Goal: Find contact information: Find contact information

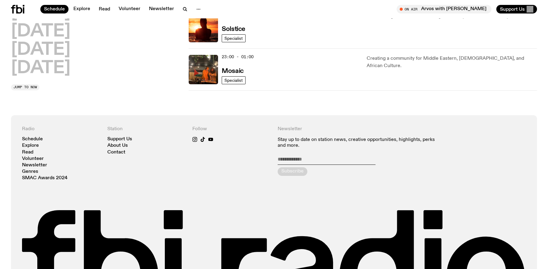
scroll to position [253, 0]
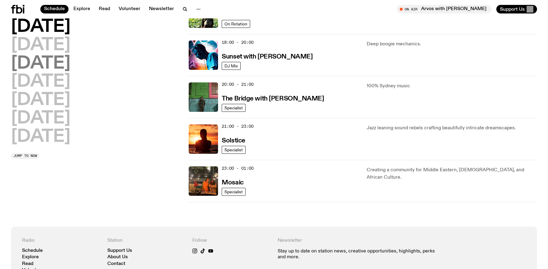
click at [65, 61] on h2 "Wednesday" at bounding box center [40, 63] width 59 height 17
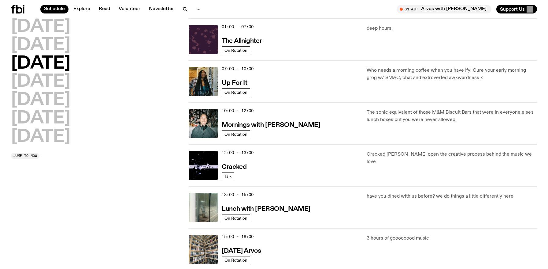
scroll to position [10, 0]
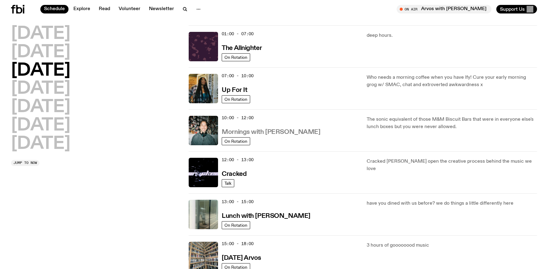
click at [276, 132] on h3 "Mornings with Ben Hansen" at bounding box center [271, 132] width 99 height 6
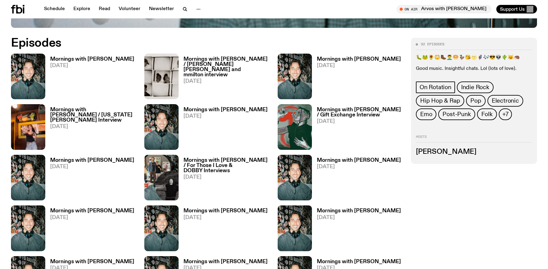
scroll to position [337, 0]
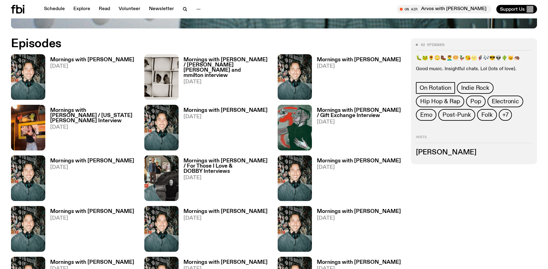
click at [443, 153] on h3 "Ben Hansen" at bounding box center [474, 152] width 116 height 7
click at [367, 161] on h3 "Mornings with Ben Hansen" at bounding box center [359, 160] width 84 height 5
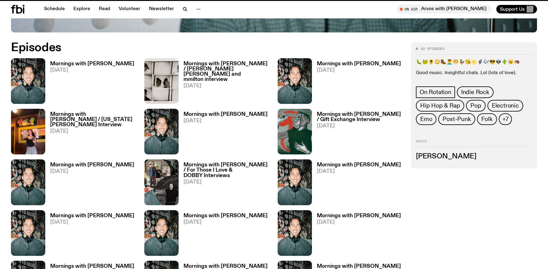
scroll to position [332, 0]
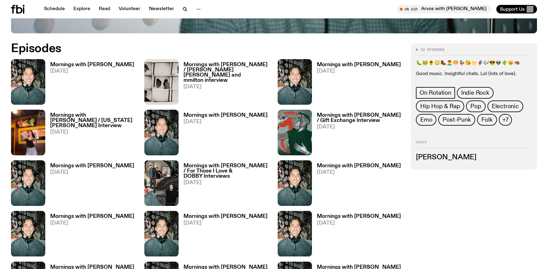
click at [225, 114] on h3 "Mornings with Ben Hansen" at bounding box center [226, 115] width 84 height 5
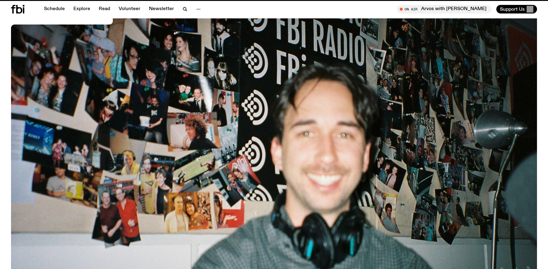
scroll to position [332, 0]
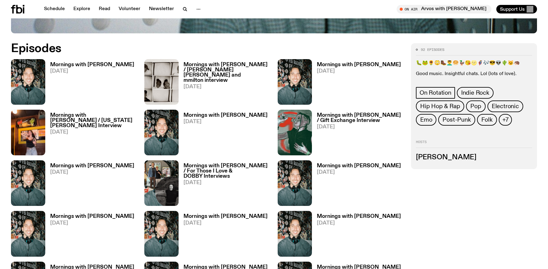
click at [91, 164] on h3 "Mornings with Ben Hansen" at bounding box center [92, 165] width 84 height 5
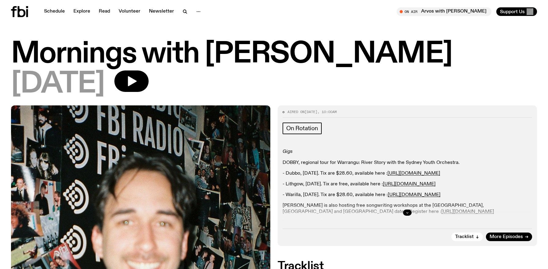
click at [410, 211] on button "button" at bounding box center [407, 212] width 9 height 6
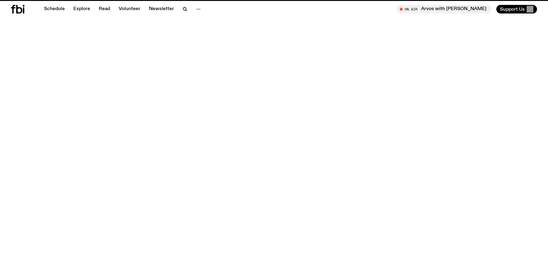
scroll to position [332, 0]
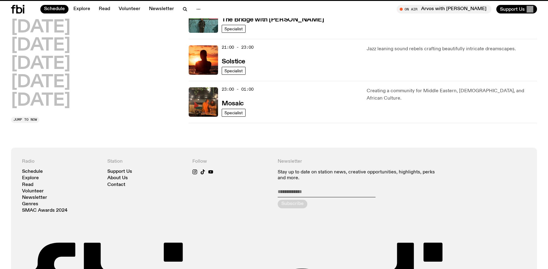
scroll to position [10, 0]
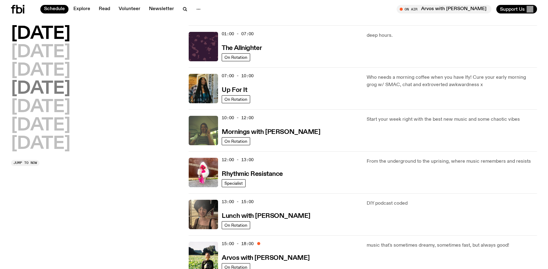
click at [70, 80] on h2 "Thursday" at bounding box center [40, 88] width 59 height 17
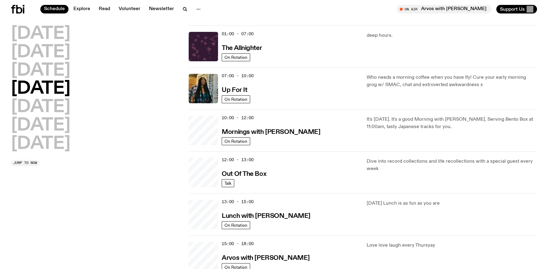
scroll to position [17, 0]
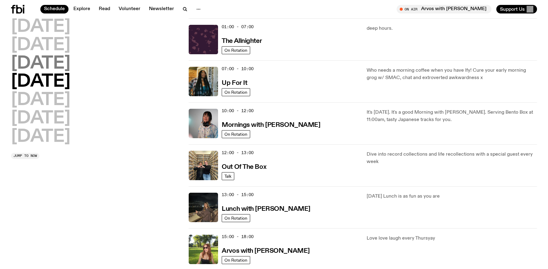
click at [70, 64] on h2 "Wednesday" at bounding box center [40, 63] width 59 height 17
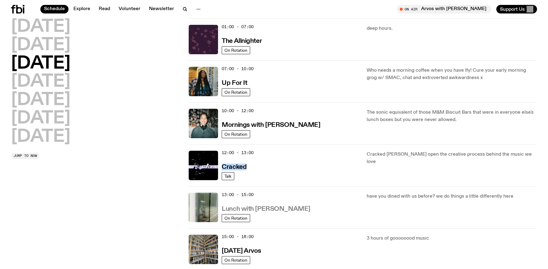
click at [262, 211] on h3 "Lunch with Louisa Christie" at bounding box center [266, 209] width 88 height 6
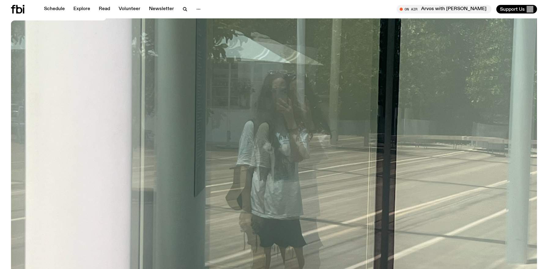
scroll to position [268, 0]
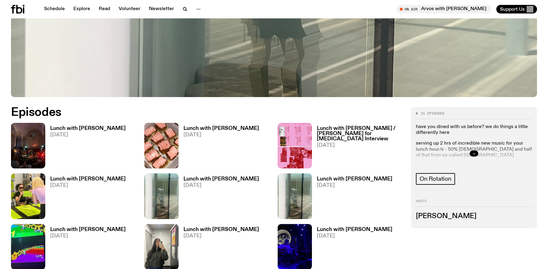
click at [470, 151] on button "button" at bounding box center [474, 153] width 9 height 6
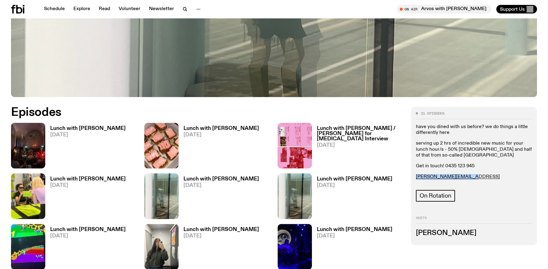
drag, startPoint x: 464, startPoint y: 179, endPoint x: 415, endPoint y: 179, distance: 49.0
click at [415, 179] on div "31 episodes have you dined with us before? we do things a little differently he…" at bounding box center [474, 176] width 126 height 138
copy link "louisa.c@fbiradio.com"
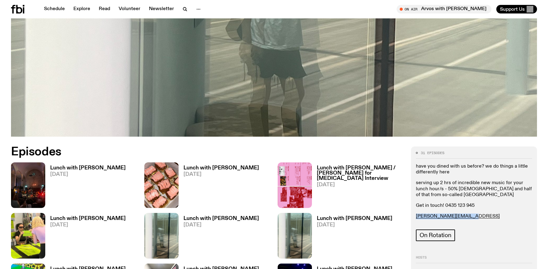
scroll to position [467, 0]
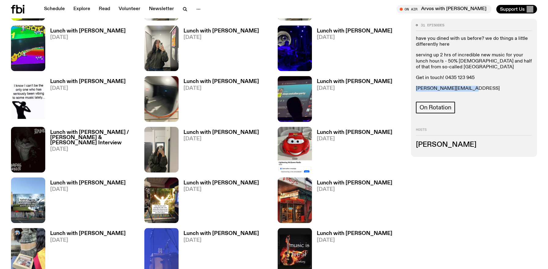
copy link "louisa.c@fbiradio.com"
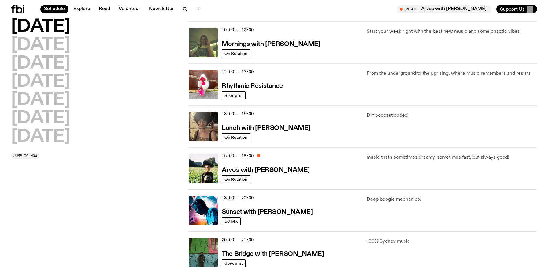
scroll to position [102, 0]
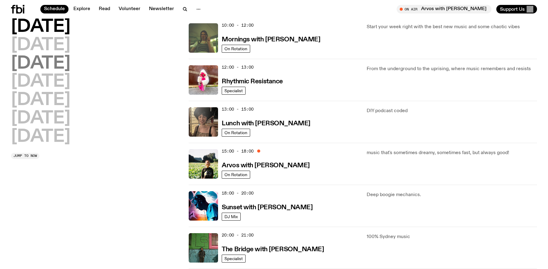
click at [64, 66] on h2 "Wednesday" at bounding box center [40, 63] width 59 height 17
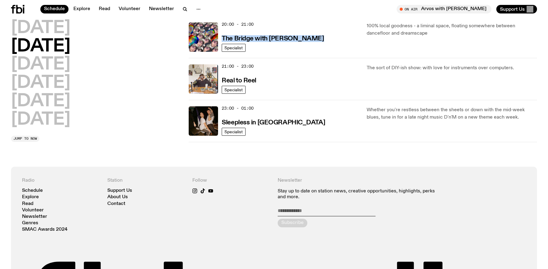
scroll to position [313, 0]
click at [70, 64] on h2 "Thursday" at bounding box center [40, 65] width 59 height 17
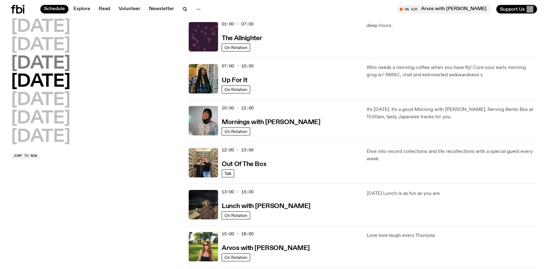
scroll to position [17, 0]
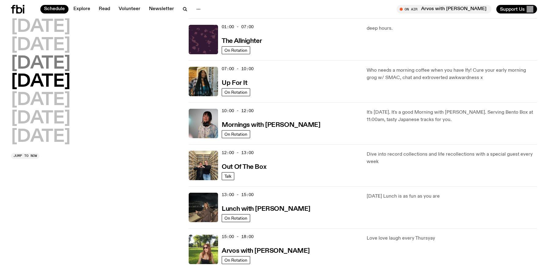
click at [70, 55] on h2 "Wednesday" at bounding box center [40, 63] width 59 height 17
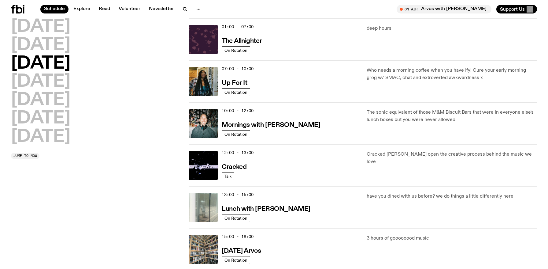
scroll to position [272, 0]
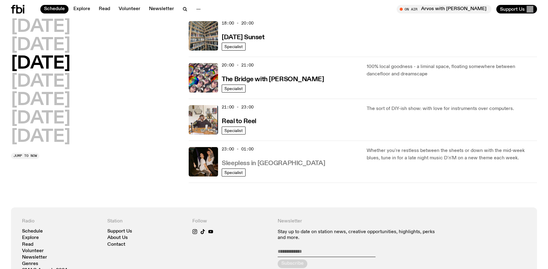
click at [269, 166] on h3 "Sleepless in Sydney" at bounding box center [273, 163] width 103 height 6
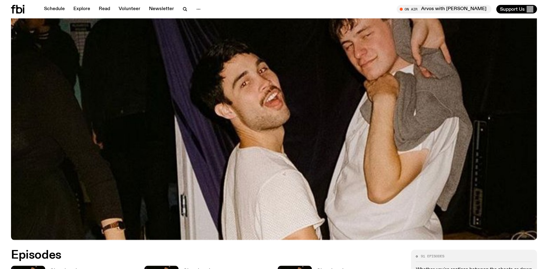
scroll to position [322, 0]
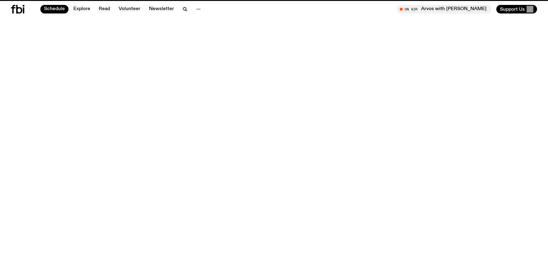
scroll to position [272, 0]
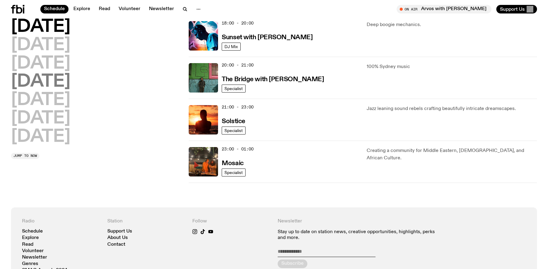
click at [70, 88] on h2 "Thursday" at bounding box center [40, 81] width 59 height 17
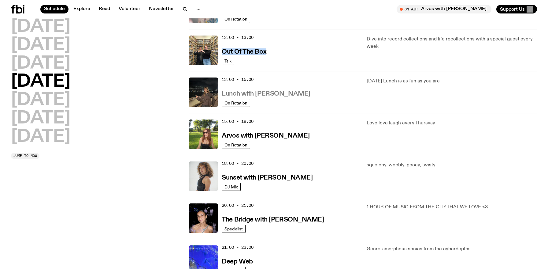
scroll to position [131, 0]
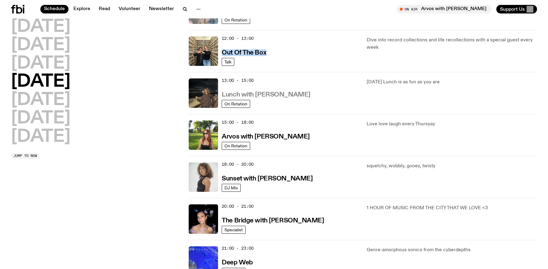
click at [279, 94] on h3 "Lunch with Izzy Page" at bounding box center [266, 94] width 88 height 6
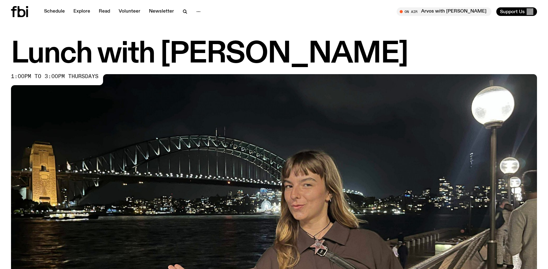
click at [473, 131] on img at bounding box center [274, 222] width 526 height 296
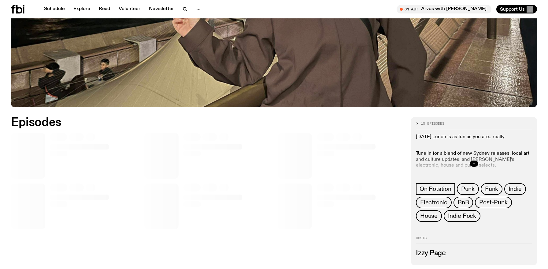
scroll to position [251, 0]
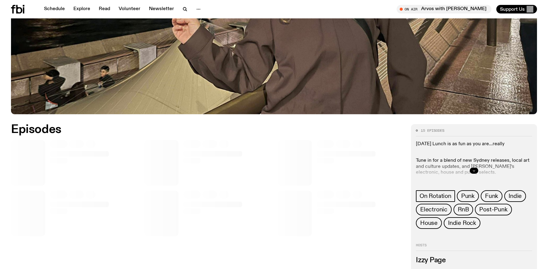
click at [474, 169] on icon "button" at bounding box center [474, 171] width 4 height 4
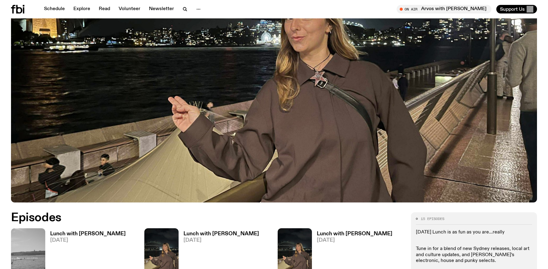
scroll to position [126, 0]
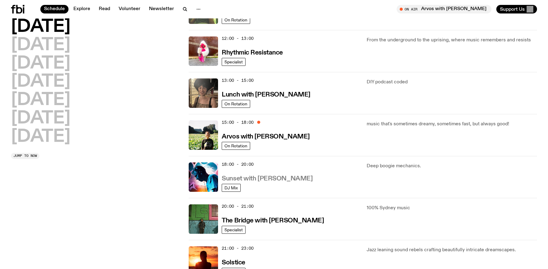
scroll to position [101, 0]
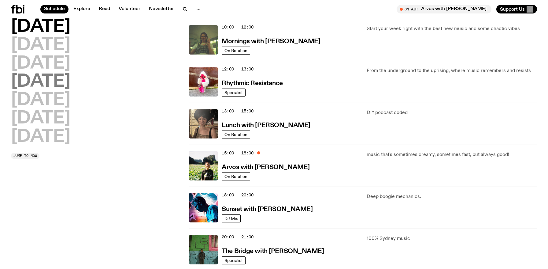
click at [50, 80] on h2 "Thursday" at bounding box center [40, 81] width 59 height 17
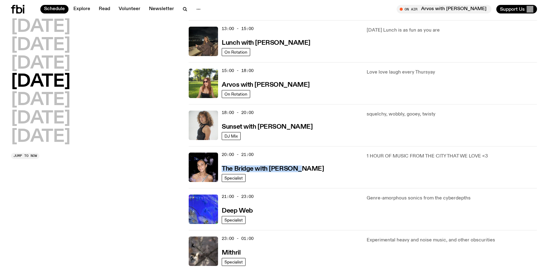
scroll to position [182, 0]
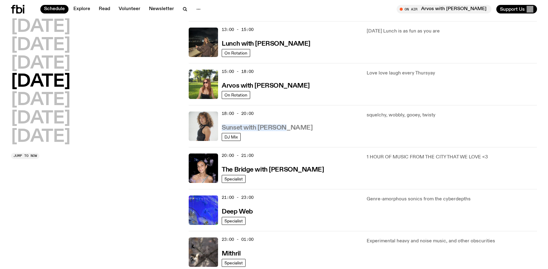
drag, startPoint x: 284, startPoint y: 125, endPoint x: 221, endPoint y: 124, distance: 62.7
click at [221, 124] on div "18:00 - 20:00 Sunset with Tangela DJ Mix" at bounding box center [274, 125] width 170 height 29
copy h3 "Sunset with Tangela"
click at [267, 128] on h3 "Sunset with Tangela" at bounding box center [267, 128] width 91 height 6
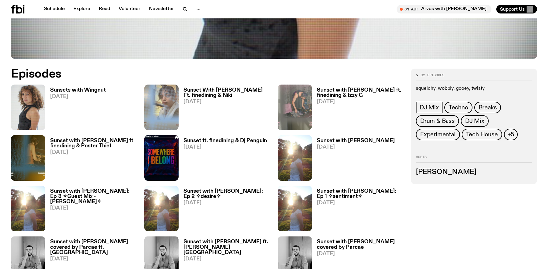
scroll to position [305, 0]
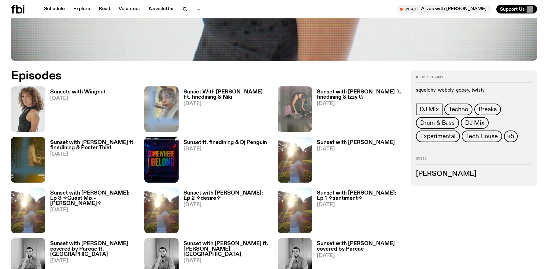
click at [91, 92] on h3 "Sunsets with Wingnut" at bounding box center [78, 91] width 56 height 5
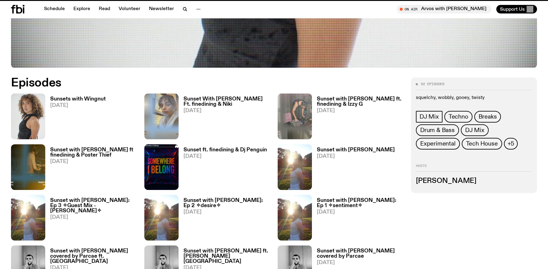
scroll to position [300, 0]
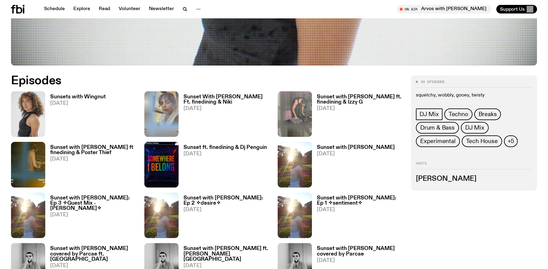
click at [79, 147] on h3 "Sunset with Tangela ft finedining & Poster Thief" at bounding box center [93, 150] width 87 height 10
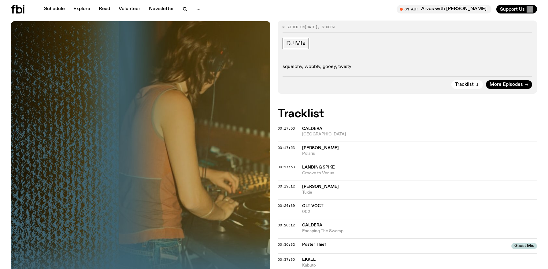
scroll to position [108, 0]
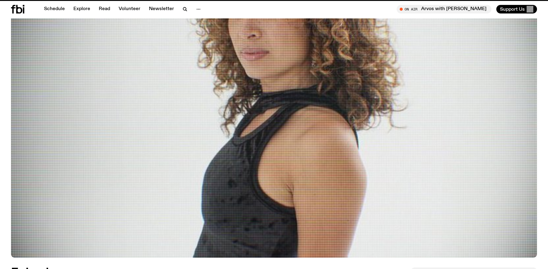
scroll to position [300, 0]
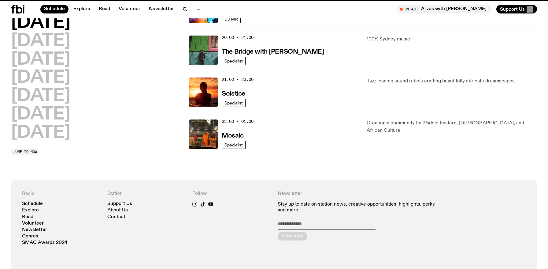
scroll to position [182, 0]
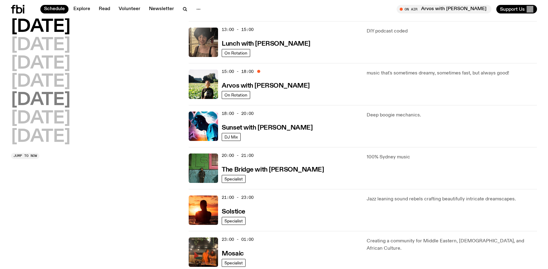
click at [56, 91] on h2 "Friday" at bounding box center [40, 99] width 59 height 17
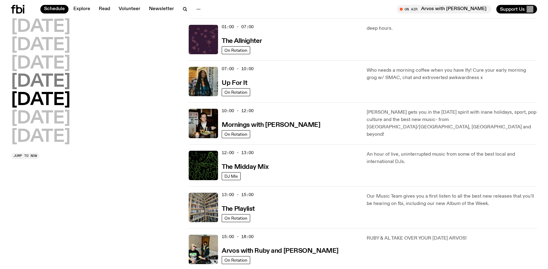
click at [61, 82] on h2 "Thursday" at bounding box center [40, 81] width 59 height 17
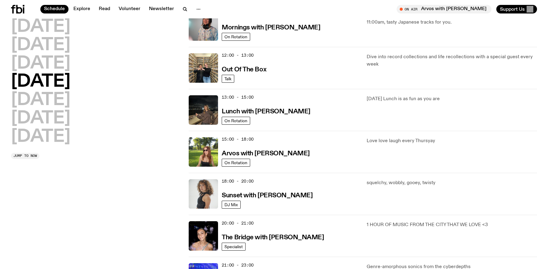
scroll to position [188, 0]
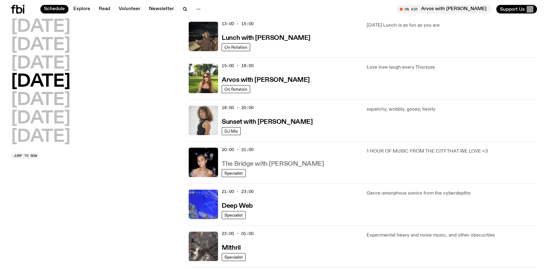
click at [262, 166] on h3 "The Bridge with Kez Finn" at bounding box center [273, 164] width 102 height 6
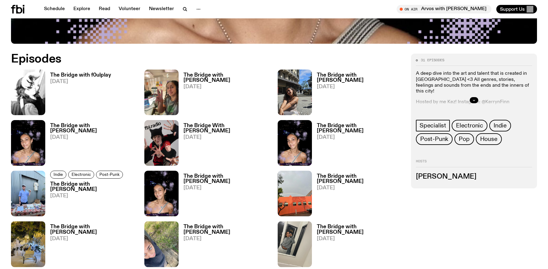
scroll to position [330, 0]
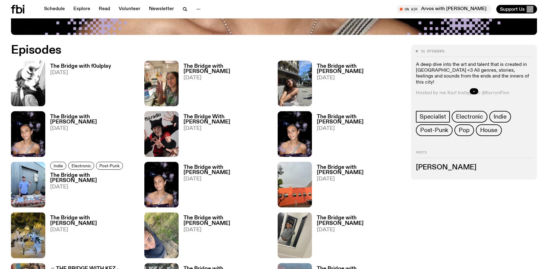
click at [475, 93] on button "button" at bounding box center [474, 91] width 9 height 6
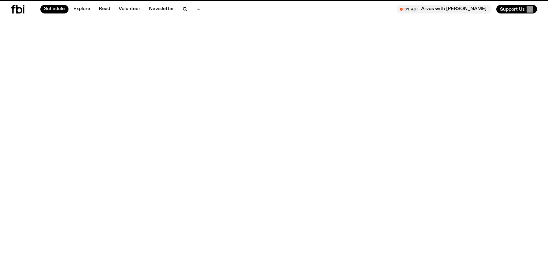
scroll to position [188, 0]
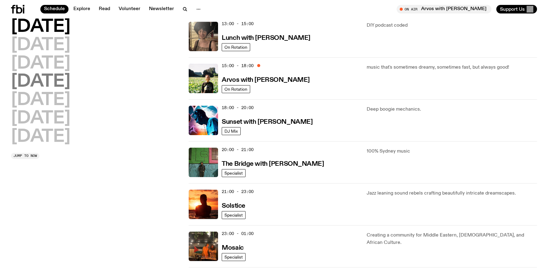
click at [68, 90] on h2 "Thursday" at bounding box center [40, 81] width 59 height 17
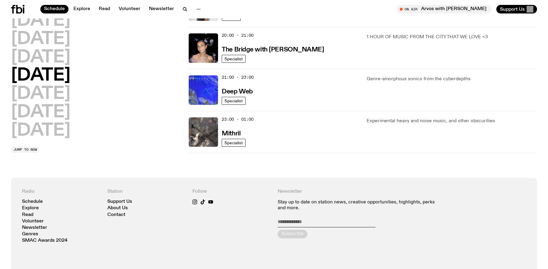
scroll to position [302, 0]
click at [61, 99] on h2 "Friday" at bounding box center [40, 93] width 59 height 17
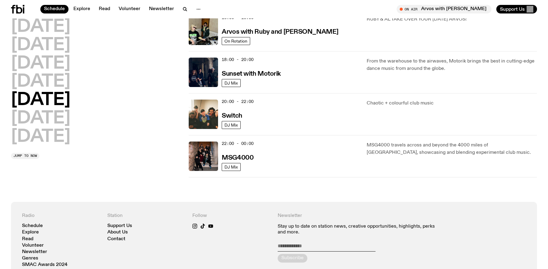
scroll to position [239, 0]
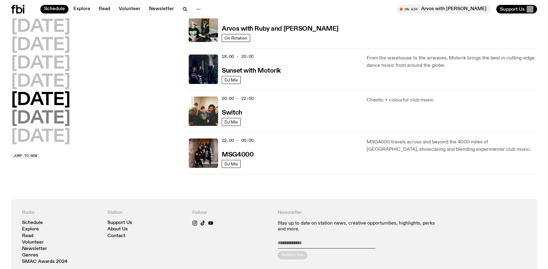
click at [70, 125] on h2 "Saturday" at bounding box center [40, 118] width 59 height 17
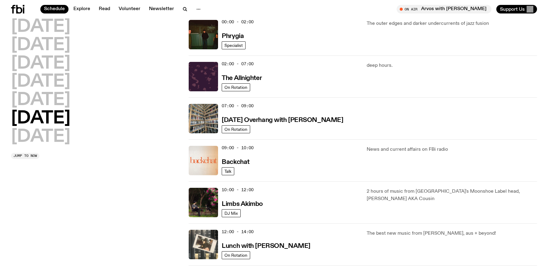
scroll to position [17, 0]
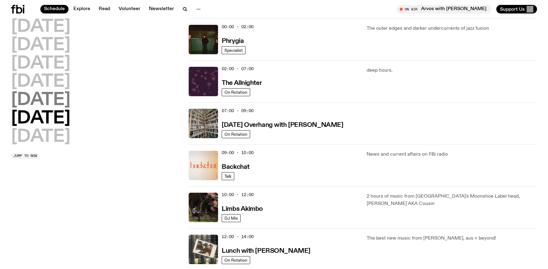
click at [52, 102] on h2 "Friday" at bounding box center [40, 99] width 59 height 17
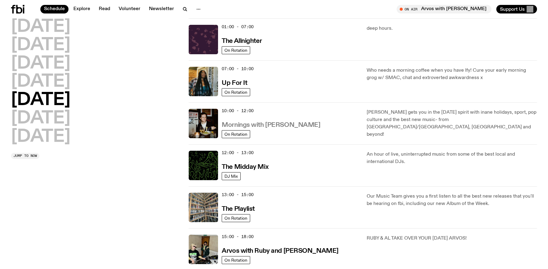
click at [281, 126] on h3 "Mornings with Sam Lane" at bounding box center [271, 125] width 99 height 6
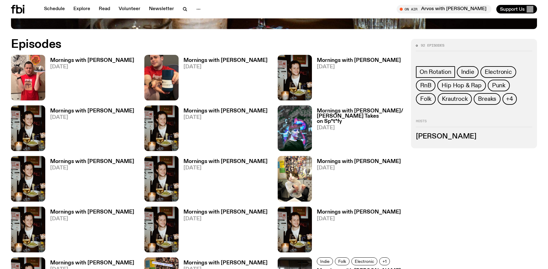
scroll to position [335, 0]
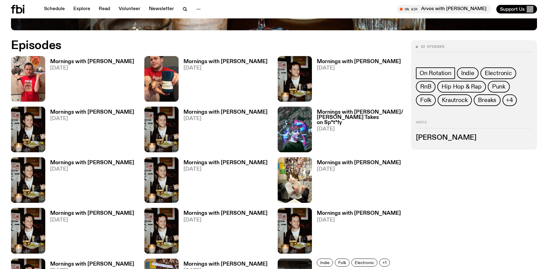
click at [337, 60] on h3 "Mornings with Sam Lane" at bounding box center [359, 61] width 84 height 5
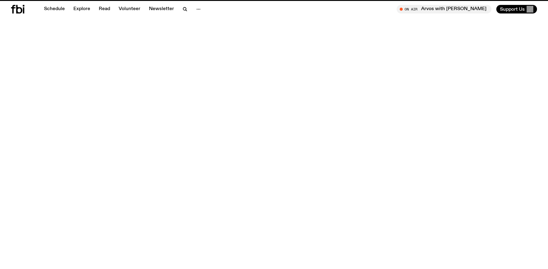
scroll to position [335, 0]
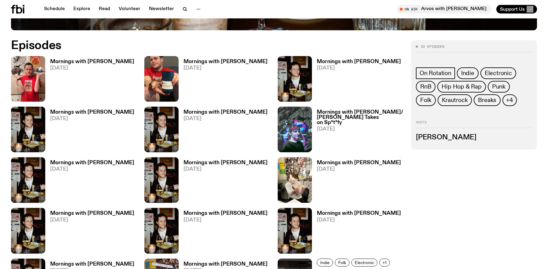
click at [218, 60] on h3 "Mornings with Sam Lane" at bounding box center [226, 61] width 84 height 5
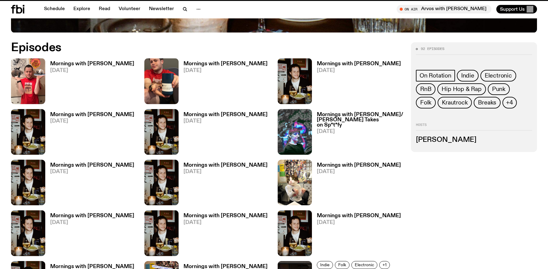
scroll to position [330, 0]
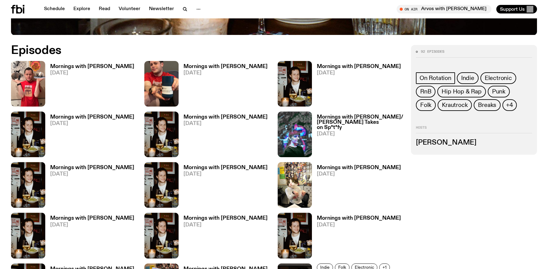
click at [210, 167] on h3 "Mornings with Sam Lane" at bounding box center [226, 167] width 84 height 5
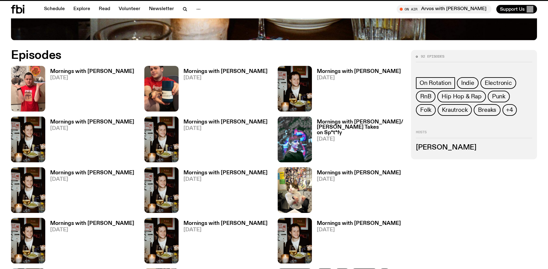
scroll to position [325, 0]
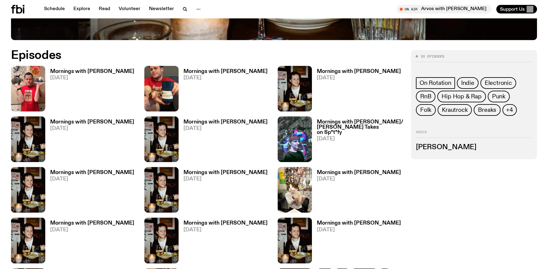
click at [436, 144] on h3 "Sam Lane" at bounding box center [474, 147] width 116 height 7
click at [435, 149] on h3 "Sam Lane" at bounding box center [474, 147] width 116 height 7
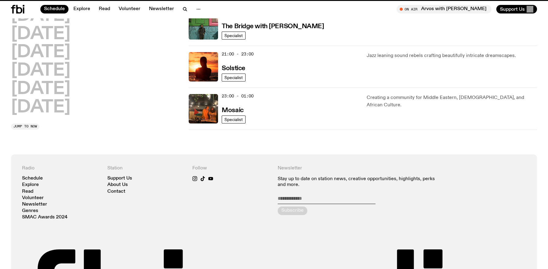
scroll to position [17, 0]
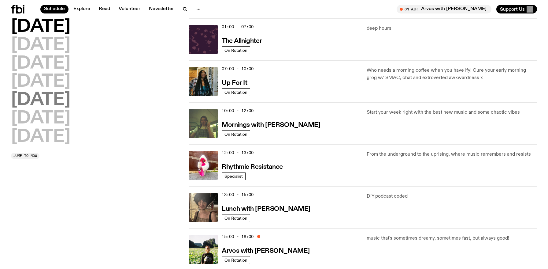
click at [58, 104] on h2 "Friday" at bounding box center [40, 99] width 59 height 17
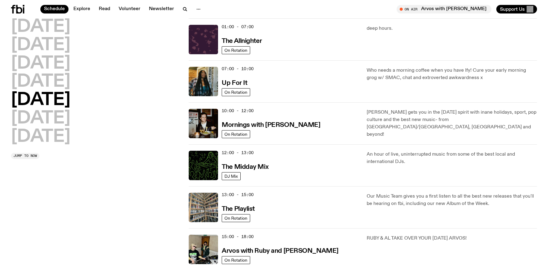
click at [38, 103] on h2 "Friday" at bounding box center [40, 99] width 59 height 17
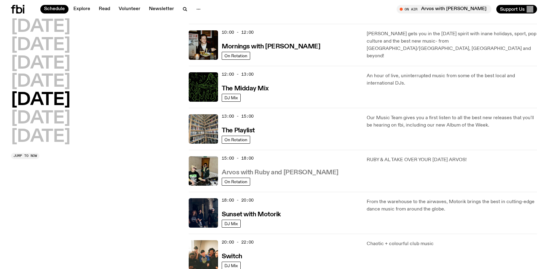
click at [268, 169] on h3 "Arvos with Ruby and Al" at bounding box center [280, 172] width 117 height 6
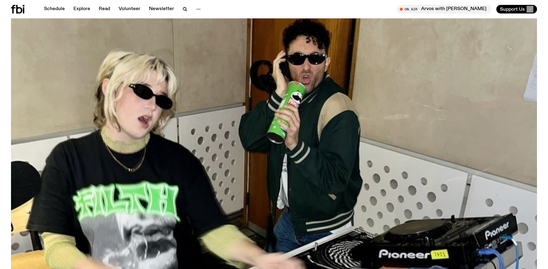
scroll to position [273, 0]
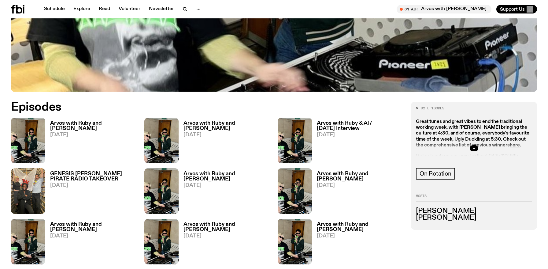
click at [481, 150] on div at bounding box center [474, 148] width 116 height 20
click at [472, 149] on icon "button" at bounding box center [474, 148] width 4 height 4
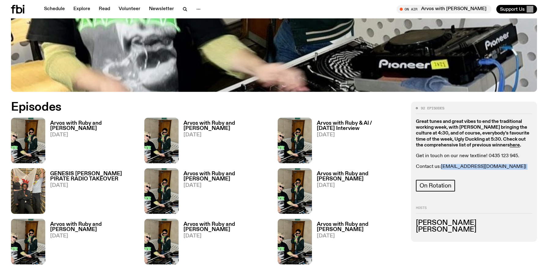
drag, startPoint x: 530, startPoint y: 166, endPoint x: 442, endPoint y: 166, distance: 88.1
click at [442, 166] on p "Contact us: ruby.m@fbiradio.com | al@fbiradio.com" at bounding box center [474, 170] width 116 height 12
copy p "ruby.m@fbiradio.com | al@fbiradio.com"
drag, startPoint x: 460, startPoint y: 233, endPoint x: 415, endPoint y: 222, distance: 46.6
click at [414, 222] on div "92 episodes Great tunes and great vibes to end the traditional working week, wi…" at bounding box center [474, 172] width 126 height 140
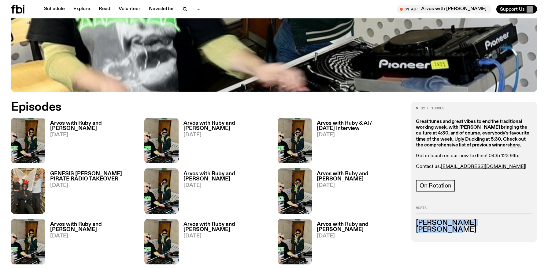
copy ul "Al Grigg Ruby Miles"
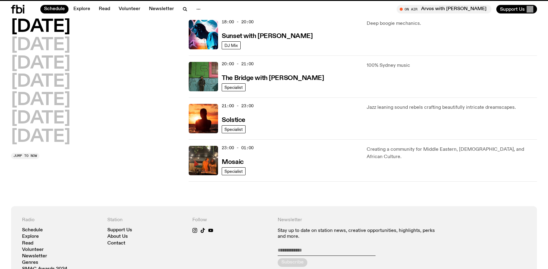
scroll to position [95, 0]
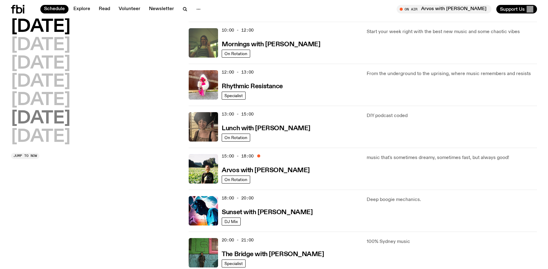
click at [57, 110] on h2 "Saturday" at bounding box center [40, 118] width 59 height 17
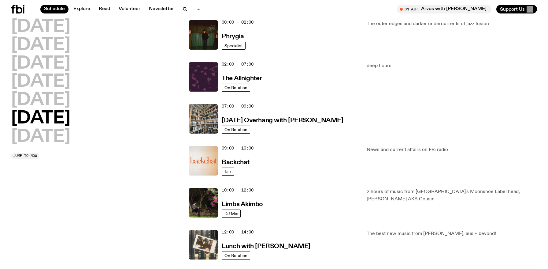
scroll to position [17, 0]
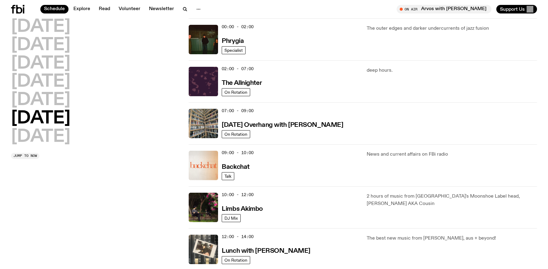
click at [57, 106] on h2 "Friday" at bounding box center [40, 99] width 59 height 17
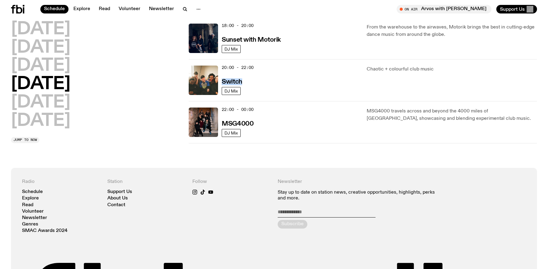
scroll to position [269, 0]
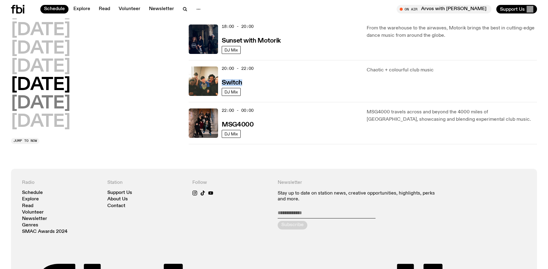
click at [62, 99] on h2 "Saturday" at bounding box center [40, 103] width 59 height 17
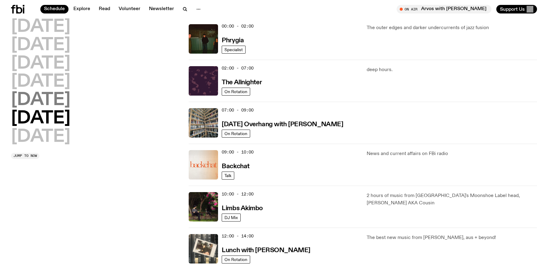
scroll to position [17, 0]
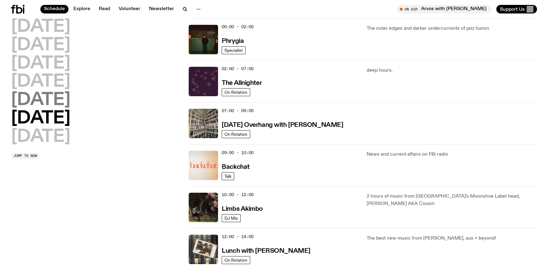
click at [55, 97] on h2 "Friday" at bounding box center [40, 99] width 59 height 17
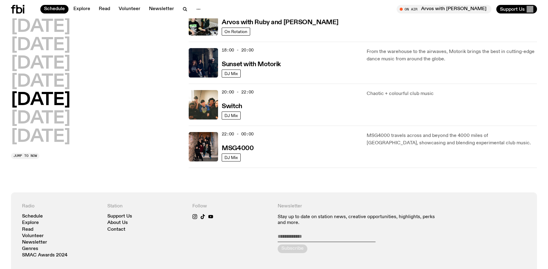
scroll to position [239, 0]
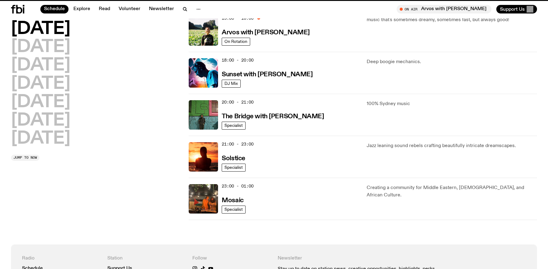
scroll to position [234, 0]
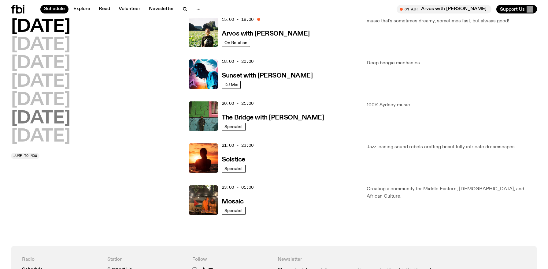
click at [60, 115] on h2 "Saturday" at bounding box center [40, 118] width 59 height 17
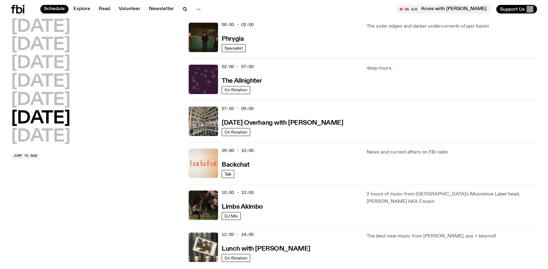
scroll to position [17, 0]
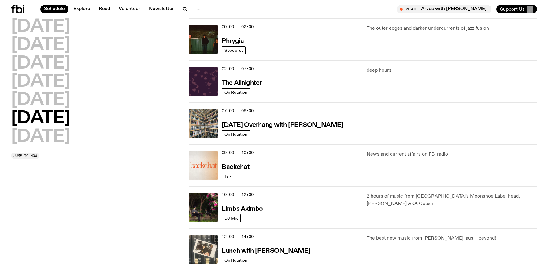
click at [269, 157] on div "09:00 - 10:00 Backchat" at bounding box center [290, 165] width 137 height 29
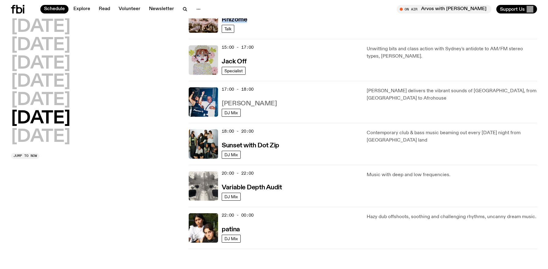
scroll to position [292, 0]
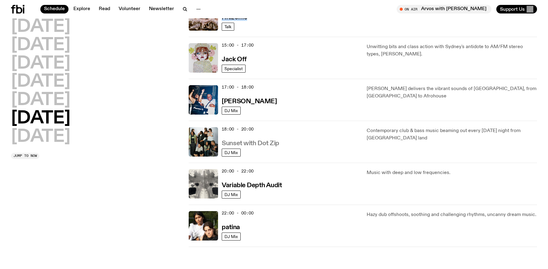
click at [248, 141] on h3 "Sunset with Dot Zip" at bounding box center [251, 143] width 58 height 6
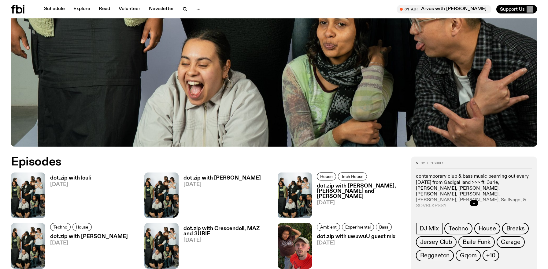
scroll to position [205, 0]
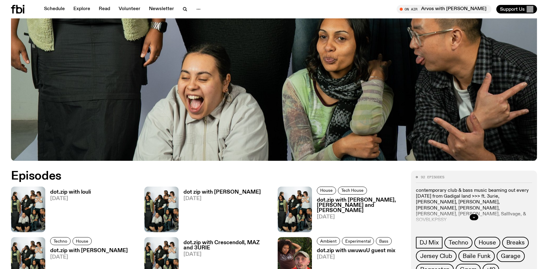
click at [477, 219] on div at bounding box center [474, 217] width 116 height 20
click at [472, 215] on icon "button" at bounding box center [474, 217] width 4 height 4
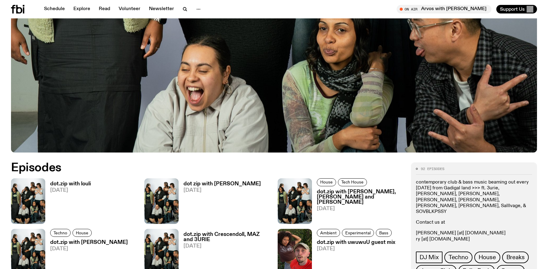
scroll to position [213, 0]
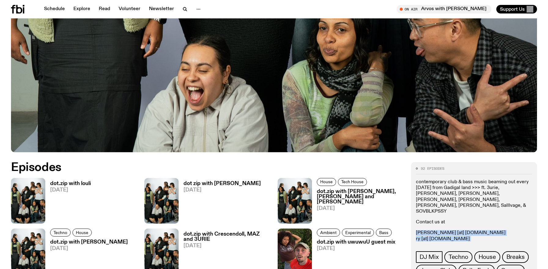
drag, startPoint x: 470, startPoint y: 233, endPoint x: 416, endPoint y: 220, distance: 55.7
click at [416, 230] on p "johnny [at] fbiradio.com ry [at] fbiradio.com louisa.t [at] fbiradio.com" at bounding box center [474, 239] width 116 height 18
copy p "johnny [at] fbiradio.com ry [at] fbiradio.com louisa.t [at] fbiradio.com"
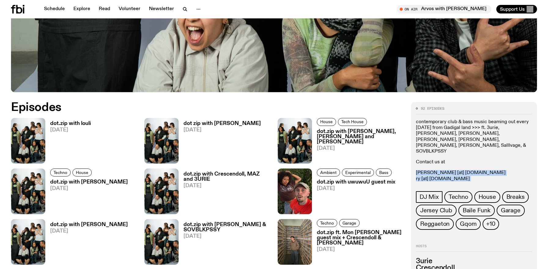
scroll to position [272, 0]
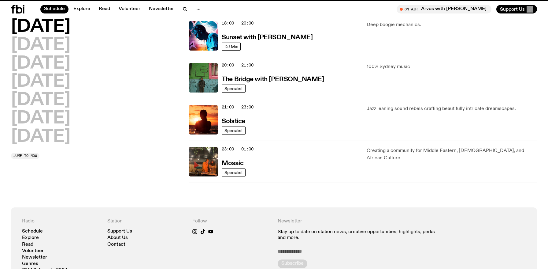
scroll to position [292, 0]
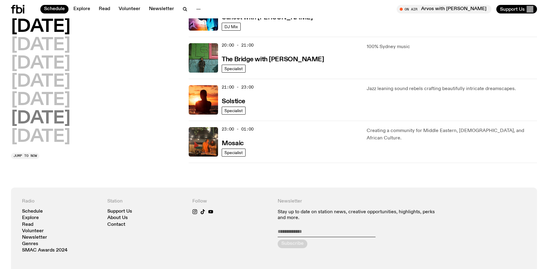
click at [69, 120] on h2 "Saturday" at bounding box center [40, 118] width 59 height 17
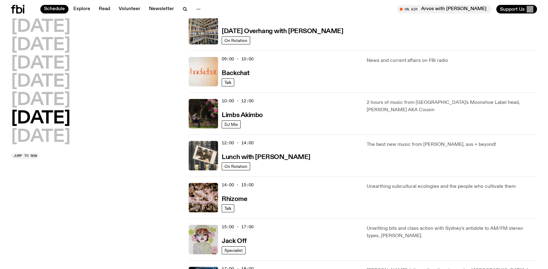
scroll to position [110, 0]
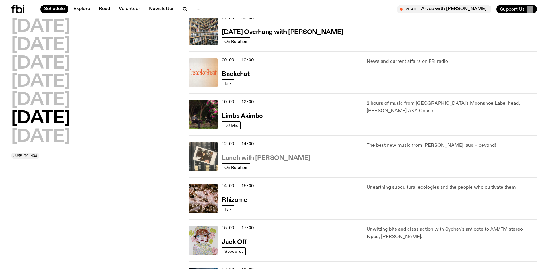
click at [275, 160] on h3 "Lunch with Ella Avni" at bounding box center [266, 158] width 88 height 6
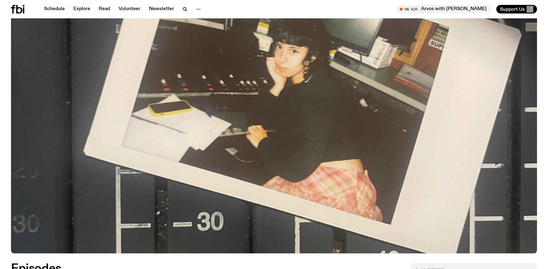
scroll to position [318, 0]
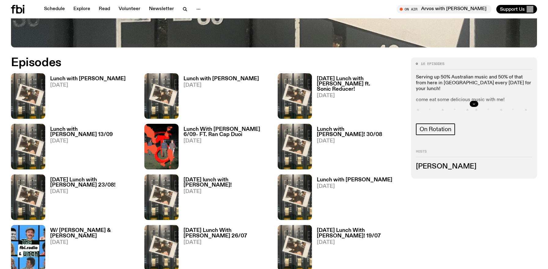
click at [475, 105] on icon "button" at bounding box center [474, 104] width 4 height 4
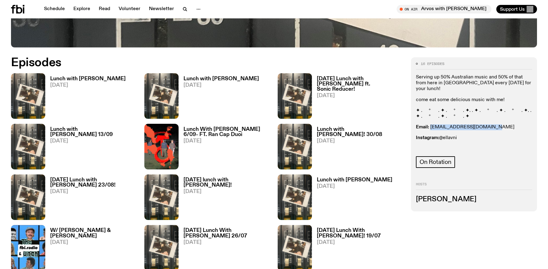
drag, startPoint x: 494, startPoint y: 122, endPoint x: 432, endPoint y: 122, distance: 62.4
click at [432, 124] on p "Email: ellalouiseavni@gmail.com" at bounding box center [474, 127] width 116 height 6
copy link "llalouiseavni@gmail.com"
click at [526, 117] on div "Serving up 50% Australian music and 50% of that from here in Sydney every Satur…" at bounding box center [474, 112] width 116 height 77
drag, startPoint x: 499, startPoint y: 121, endPoint x: 430, endPoint y: 120, distance: 68.8
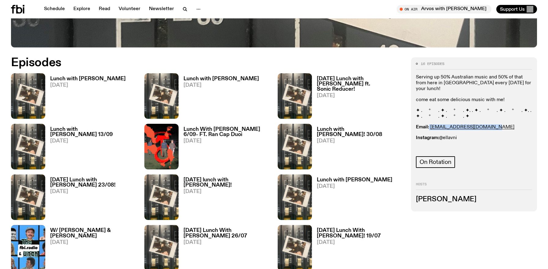
click at [430, 124] on p "Email: ellalouiseavni@gmail.com" at bounding box center [474, 127] width 116 height 6
copy p "ellalouiseavni@gmail.com"
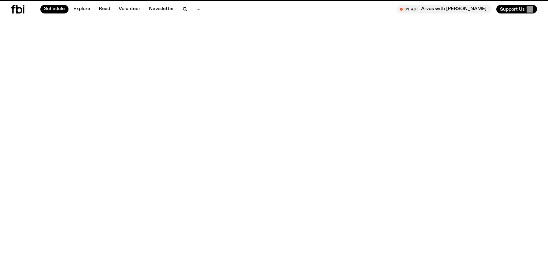
scroll to position [110, 0]
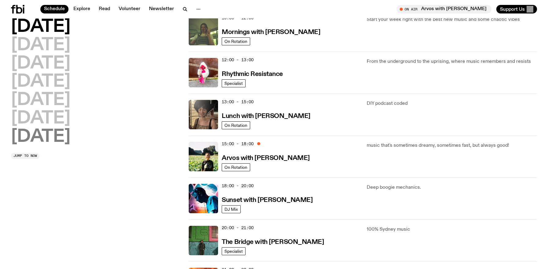
click at [43, 134] on h2 "Sunday" at bounding box center [40, 136] width 59 height 17
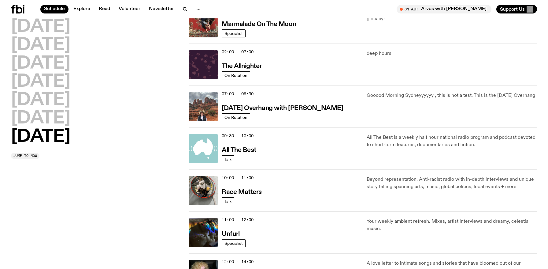
scroll to position [0, 0]
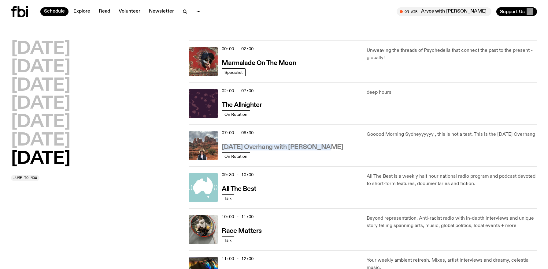
drag, startPoint x: 324, startPoint y: 148, endPoint x: 222, endPoint y: 147, distance: 101.9
click at [222, 147] on div "07:00 - 09:30 Sunday Overhang with Pat Hilder" at bounding box center [290, 145] width 137 height 29
copy h3 "Sunday Overhang with Pat Hilder"
click at [290, 148] on h3 "Sunday Overhang with Pat Hilder" at bounding box center [282, 147] width 121 height 6
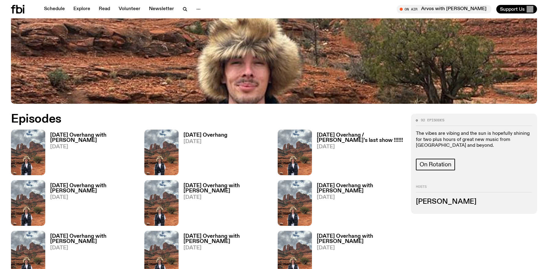
scroll to position [287, 0]
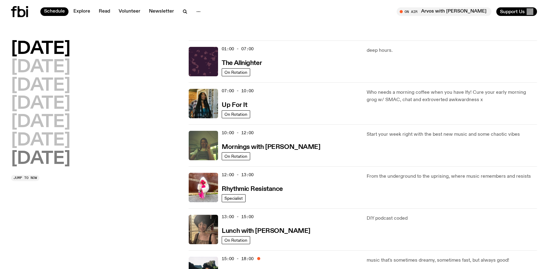
click at [58, 160] on h2 "Sunday" at bounding box center [40, 158] width 59 height 17
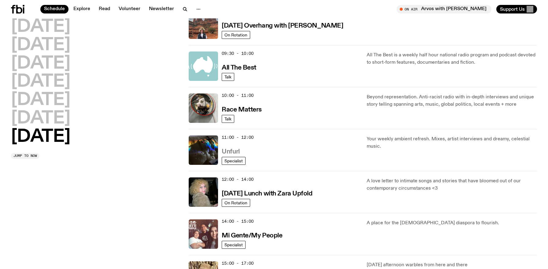
scroll to position [116, 0]
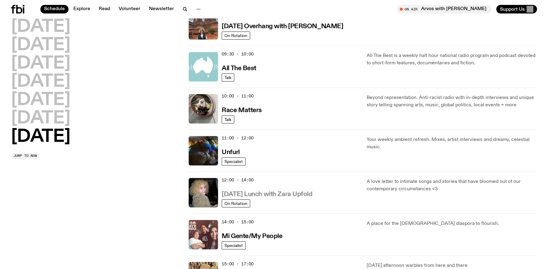
click at [235, 195] on h3 "Sunday Lunch with Zara Upfold" at bounding box center [267, 194] width 91 height 6
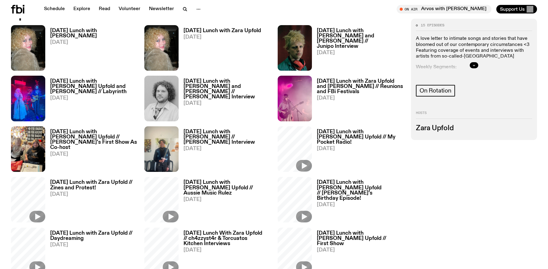
scroll to position [280, 0]
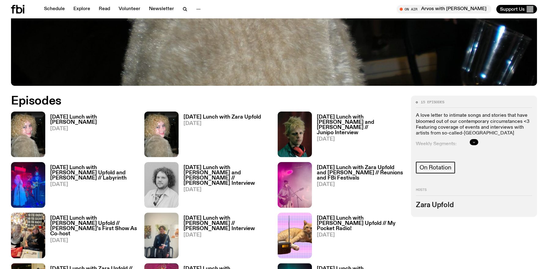
click at [478, 144] on div at bounding box center [474, 142] width 116 height 20
click at [473, 141] on icon "button" at bounding box center [474, 142] width 4 height 4
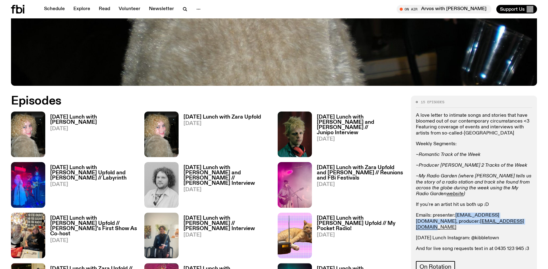
drag, startPoint x: 484, startPoint y: 223, endPoint x: 456, endPoint y: 216, distance: 29.4
click at [456, 216] on p "Emails: presenter: zara.u@fbiradio.com , producer: cook.adam451@gmail.com" at bounding box center [474, 221] width 116 height 18
copy p "zara.u@fbiradio.com , producer: cook.adam451@gmail.com"
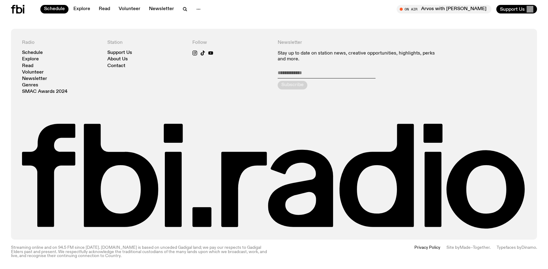
scroll to position [262, 0]
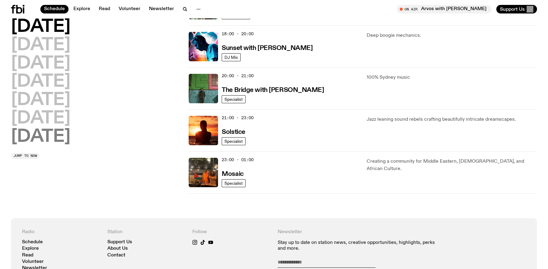
click at [59, 133] on h2 "Sunday" at bounding box center [40, 136] width 59 height 17
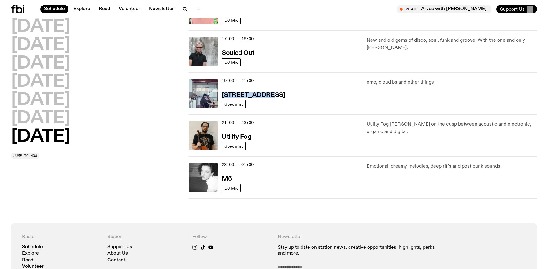
scroll to position [381, 0]
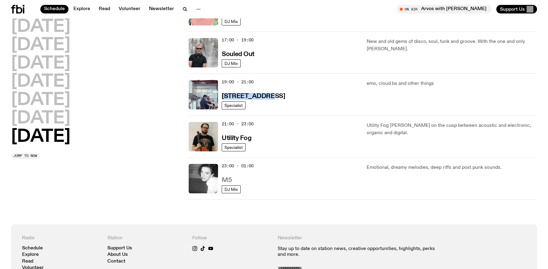
click at [225, 180] on h3 "M5" at bounding box center [227, 180] width 10 height 6
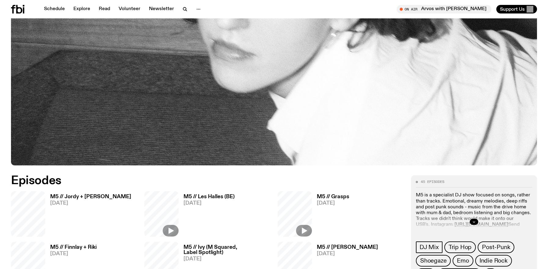
scroll to position [210, 0]
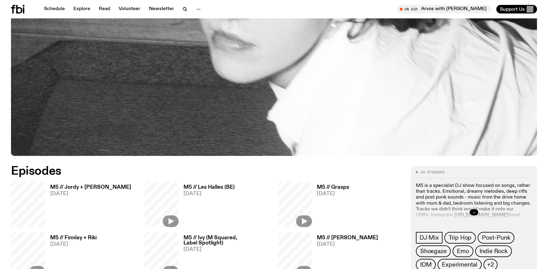
click at [473, 211] on icon "button" at bounding box center [474, 212] width 4 height 4
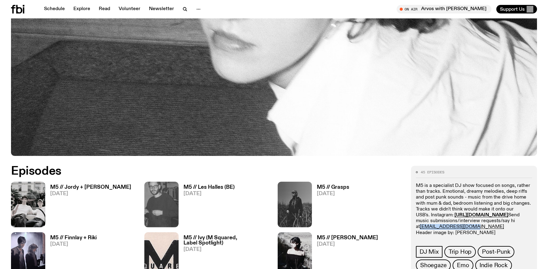
drag, startPoint x: 467, startPoint y: 226, endPoint x: 421, endPoint y: 225, distance: 45.6
click at [421, 225] on p "M5 is a specialist DJ show focused on songs, rather than tracks. Emotional, dre…" at bounding box center [474, 209] width 116 height 53
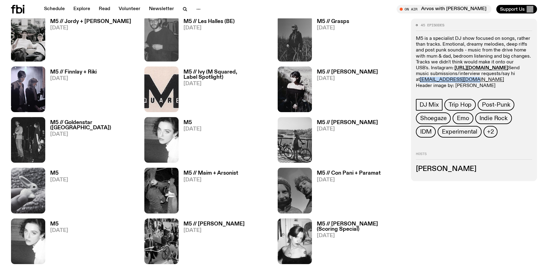
scroll to position [374, 0]
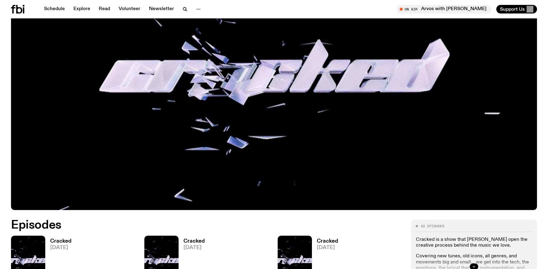
scroll to position [391, 0]
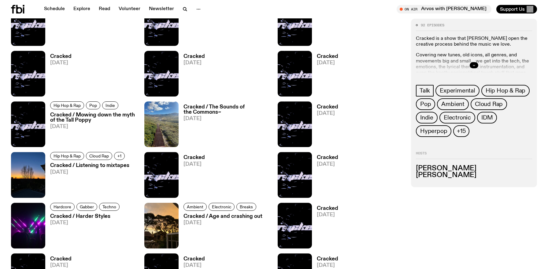
click at [470, 66] on button "button" at bounding box center [474, 65] width 9 height 6
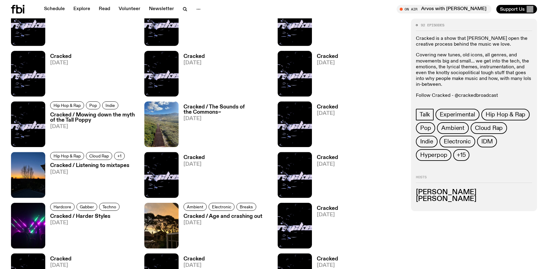
click at [194, 56] on h3 "Cracked" at bounding box center [194, 56] width 21 height 5
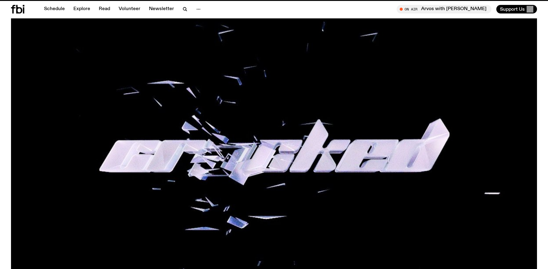
scroll to position [391, 0]
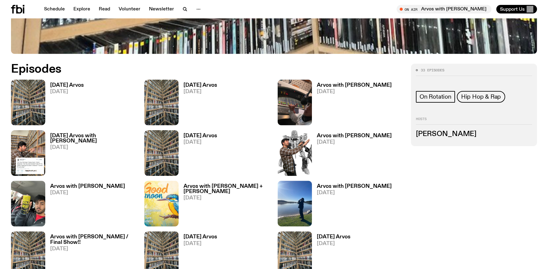
scroll to position [305, 0]
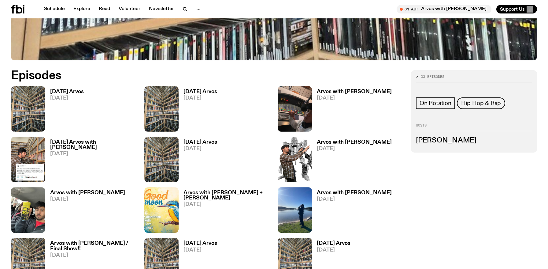
click at [217, 93] on h3 "Wednesday Arvos" at bounding box center [201, 91] width 34 height 5
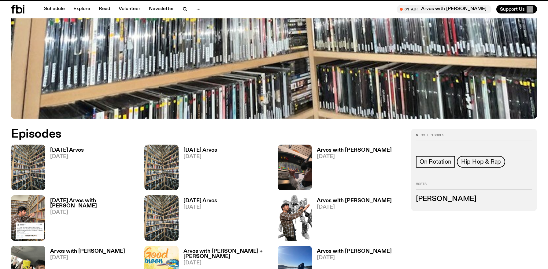
scroll to position [305, 0]
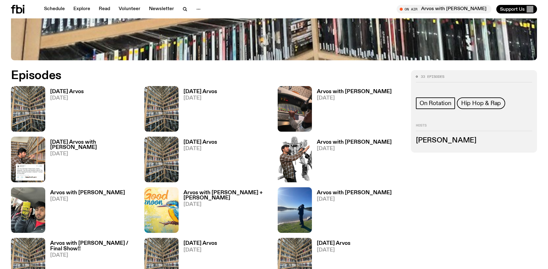
click at [334, 140] on h3 "Arvos with Mateo Baskaran" at bounding box center [354, 142] width 75 height 5
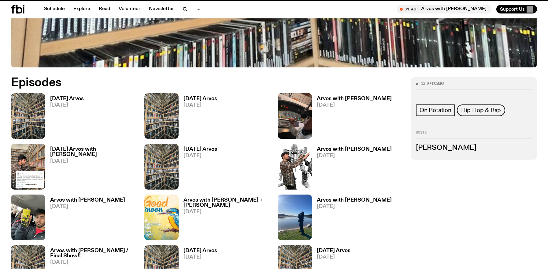
scroll to position [300, 0]
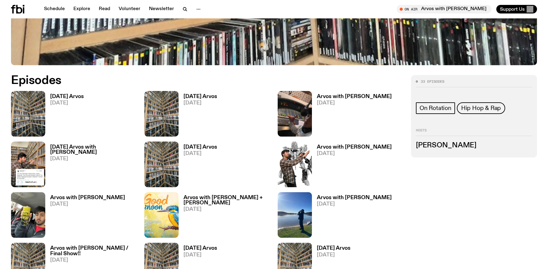
click at [345, 94] on h3 "Arvos with Siegfried" at bounding box center [354, 96] width 75 height 5
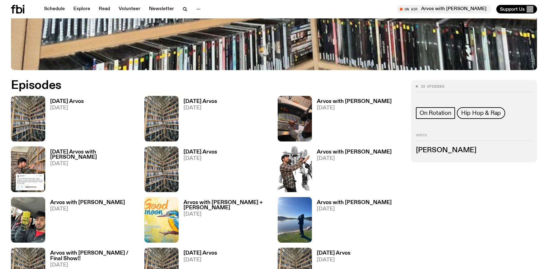
scroll to position [295, 0]
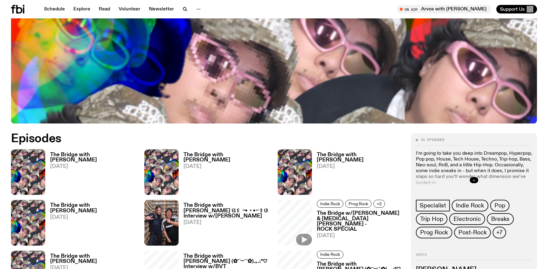
scroll to position [344, 0]
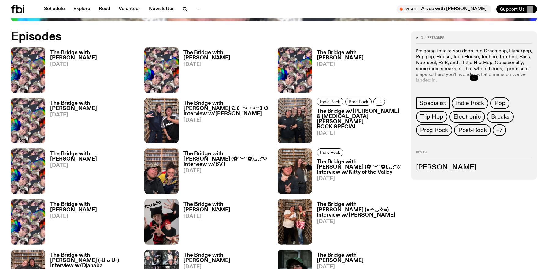
click at [471, 77] on button "button" at bounding box center [474, 78] width 9 height 6
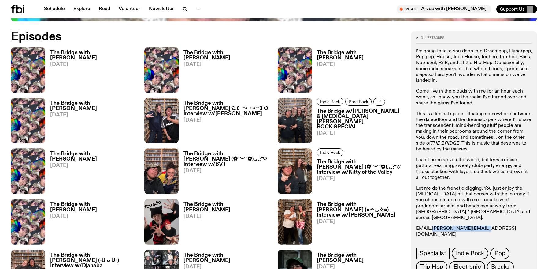
drag, startPoint x: 486, startPoint y: 222, endPoint x: 433, endPoint y: 223, distance: 52.6
click at [433, 225] on p "EMAIL: diana.k@fbiradio.com INSTA: Mama de Leche Text in: 0435 123 945" at bounding box center [474, 237] width 116 height 24
copy link "diana.k@fbiradio.com"
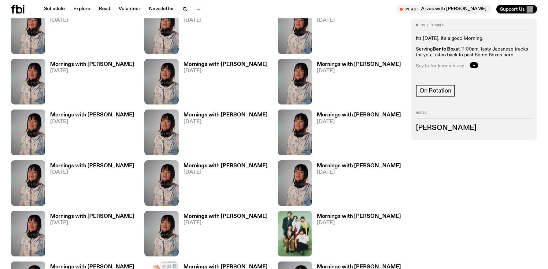
scroll to position [430, 0]
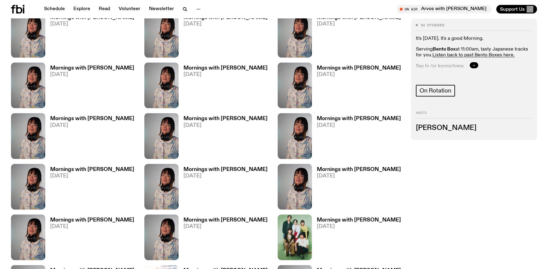
click at [473, 65] on icon "button" at bounding box center [474, 65] width 4 height 4
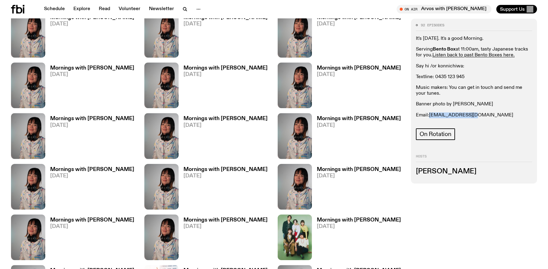
drag, startPoint x: 465, startPoint y: 117, endPoint x: 430, endPoint y: 117, distance: 34.9
click at [430, 117] on p "Email: [EMAIL_ADDRESS][DOMAIN_NAME]" at bounding box center [474, 115] width 116 height 6
copy link "[EMAIL_ADDRESS][DOMAIN_NAME]"
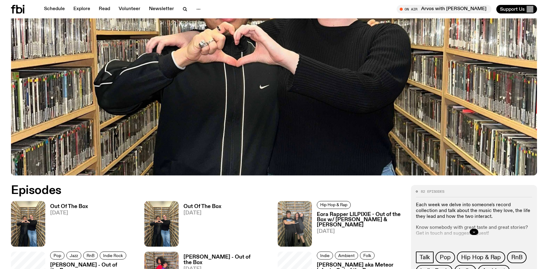
scroll to position [281, 0]
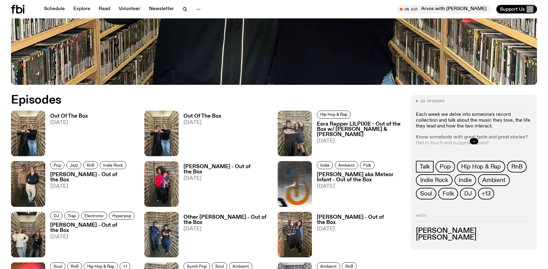
click at [473, 141] on icon "button" at bounding box center [474, 141] width 4 height 4
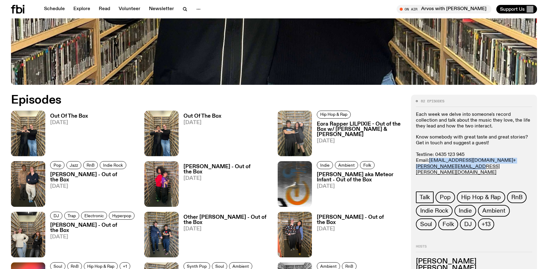
drag, startPoint x: 536, startPoint y: 160, endPoint x: 431, endPoint y: 162, distance: 104.6
click at [431, 162] on div "82 episodes Each week we delve into someone's record collection and talk about …" at bounding box center [474, 187] width 126 height 185
copy p "zaity.s@fbiradio.com + nick.hibbs@fbiradio.com"
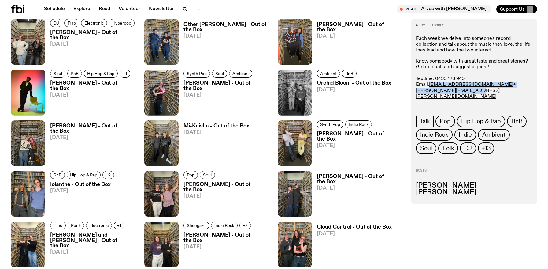
scroll to position [472, 0]
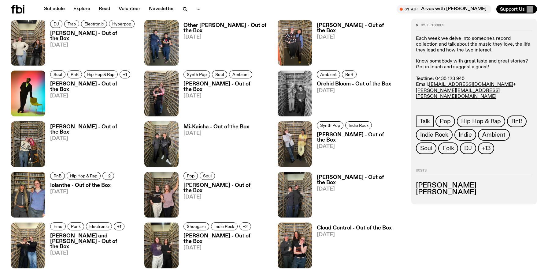
drag, startPoint x: 460, startPoint y: 103, endPoint x: 505, endPoint y: 95, distance: 45.5
click at [505, 95] on p "Know somebody with great taste and great stories? Get in touch and suggest a gu…" at bounding box center [474, 87] width 116 height 59
copy p "Zaity Salman and Nick Hibbs."
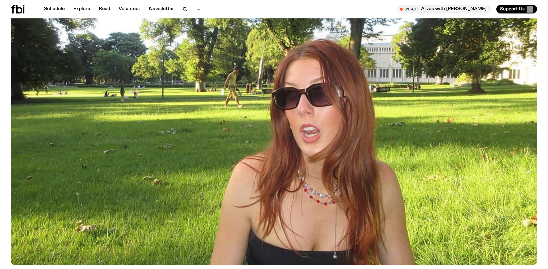
scroll to position [296, 0]
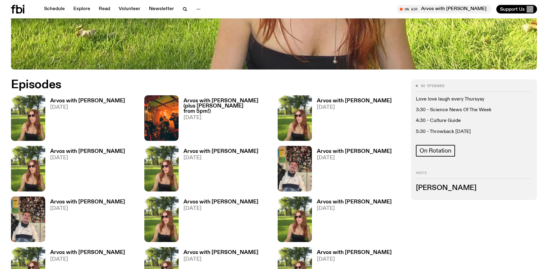
click at [296, 131] on img at bounding box center [295, 118] width 34 height 46
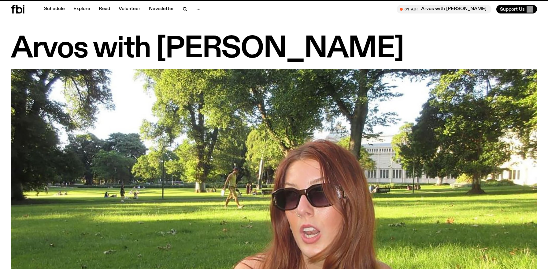
scroll to position [296, 0]
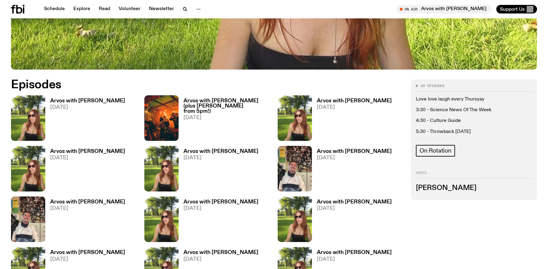
click at [336, 101] on h3 "Arvos with [PERSON_NAME]" at bounding box center [354, 100] width 75 height 5
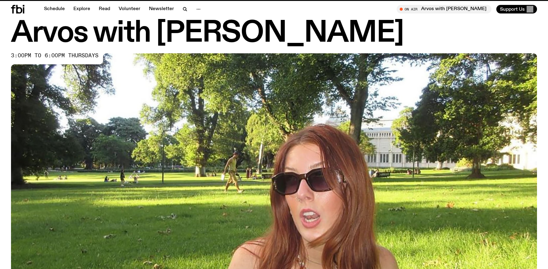
scroll to position [296, 0]
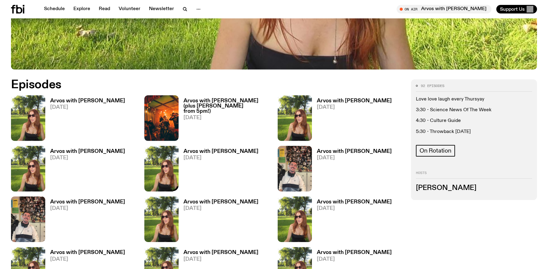
click at [215, 151] on h3 "Arvos with [PERSON_NAME]" at bounding box center [221, 151] width 75 height 5
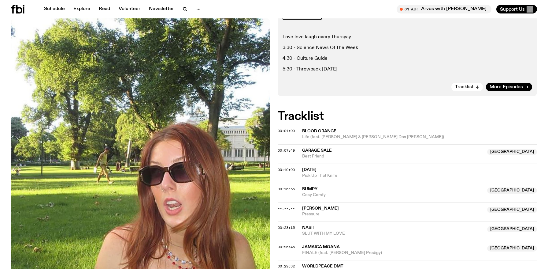
scroll to position [108, 0]
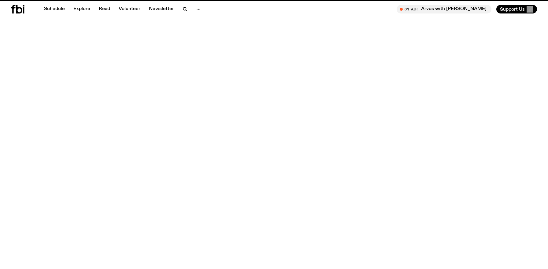
scroll to position [296, 0]
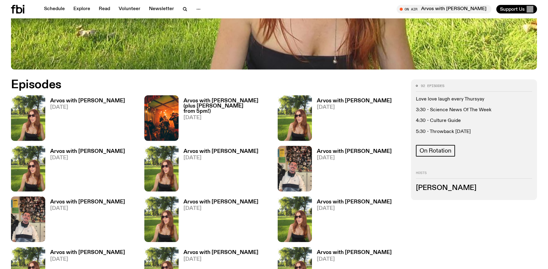
click at [90, 151] on h3 "Arvos with Lizzie Bowles" at bounding box center [87, 151] width 75 height 5
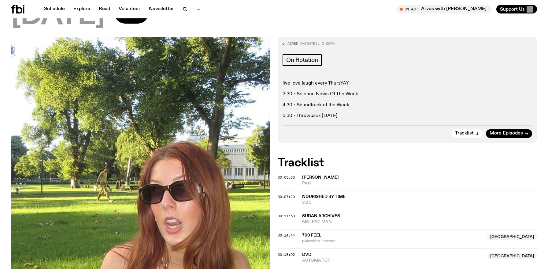
scroll to position [64, 0]
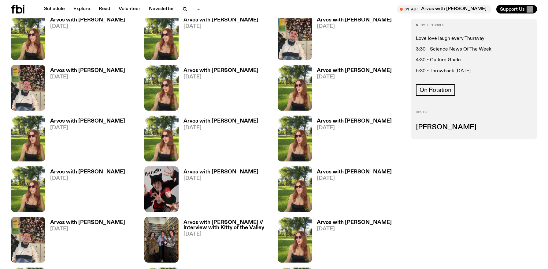
scroll to position [441, 0]
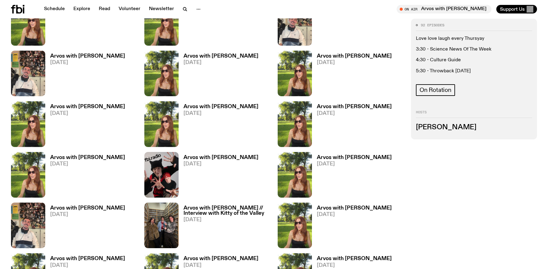
click at [90, 157] on h3 "Arvos with Lizzie Bowles" at bounding box center [87, 157] width 75 height 5
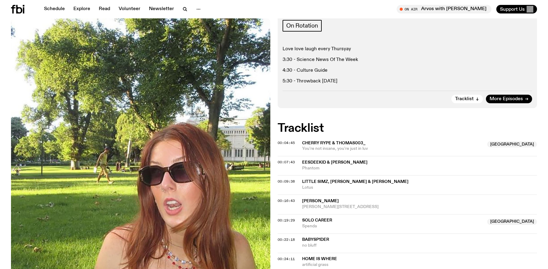
scroll to position [97, 0]
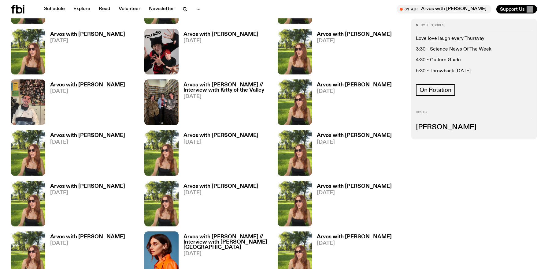
scroll to position [563, 0]
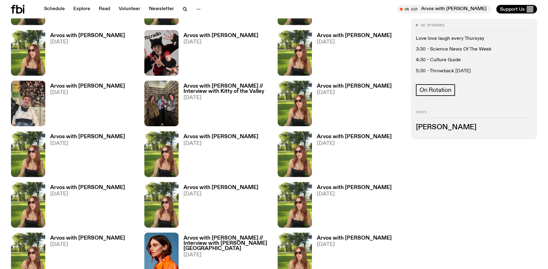
click at [96, 191] on link "Arvos with Lizzie Bowles 08.05.25" at bounding box center [85, 206] width 80 height 43
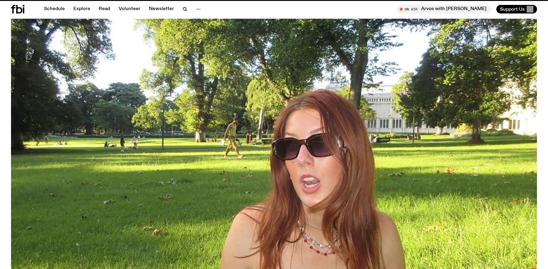
scroll to position [563, 0]
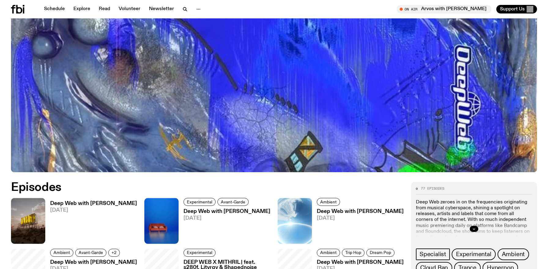
scroll to position [338, 0]
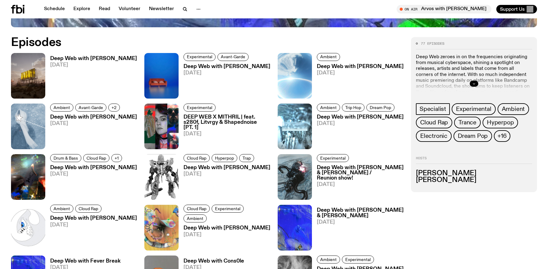
click at [474, 84] on icon "button" at bounding box center [474, 84] width 4 height 4
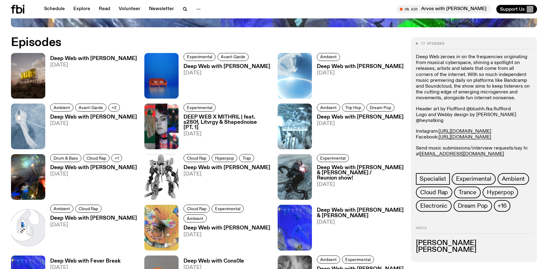
drag, startPoint x: 483, startPoint y: 147, endPoint x: 421, endPoint y: 151, distance: 62.2
click at [421, 151] on p "Send music submissions/interview requests/say hi at deepweb@fbiradio.com @spide…" at bounding box center [474, 157] width 116 height 24
click at [507, 147] on p "Send music submissions/interview requests/say hi at deepweb@fbiradio.com @spide…" at bounding box center [474, 157] width 116 height 24
drag, startPoint x: 482, startPoint y: 148, endPoint x: 423, endPoint y: 149, distance: 59.4
click at [422, 149] on p "Send music submissions/interview requests/say hi at deepweb@fbiradio.com @spide…" at bounding box center [474, 157] width 116 height 24
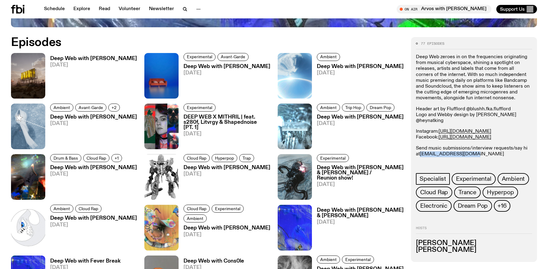
copy link "deepweb@fbiradio.com"
click at [239, 68] on h3 "Deep Web with Krishtie Mofazzal" at bounding box center [227, 66] width 87 height 5
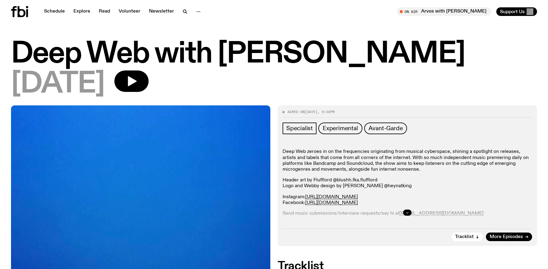
click at [407, 211] on icon "button" at bounding box center [408, 212] width 4 height 4
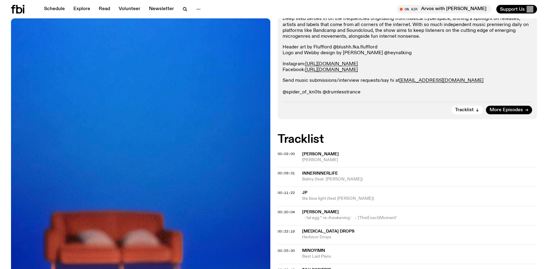
scroll to position [143, 0]
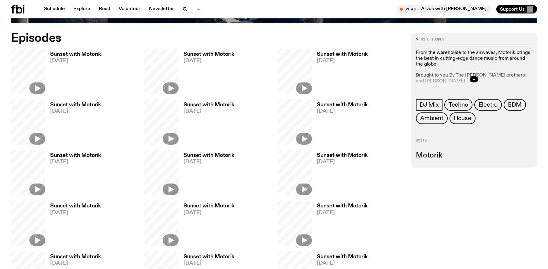
scroll to position [336, 0]
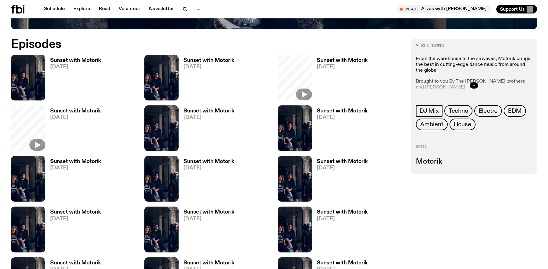
click at [474, 88] on button "button" at bounding box center [474, 85] width 9 height 6
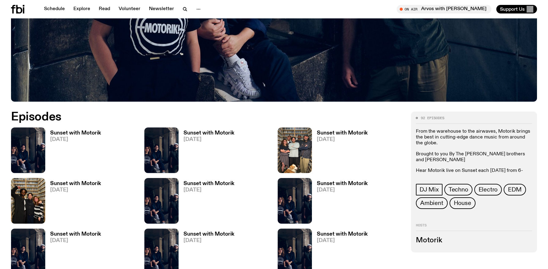
scroll to position [257, 0]
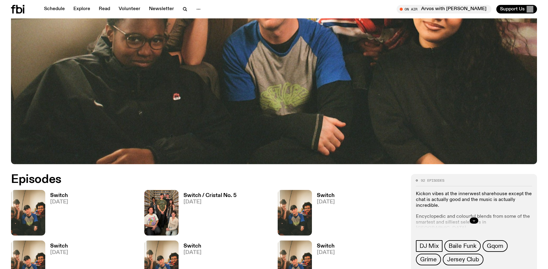
scroll to position [287, 0]
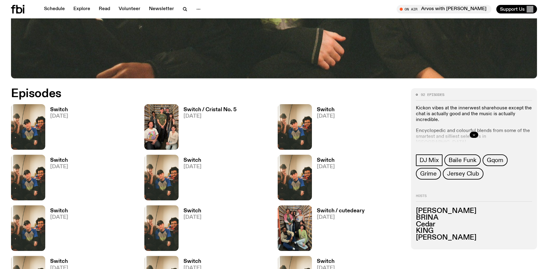
click at [479, 135] on div at bounding box center [474, 135] width 116 height 20
click at [473, 135] on icon "button" at bounding box center [474, 135] width 4 height 4
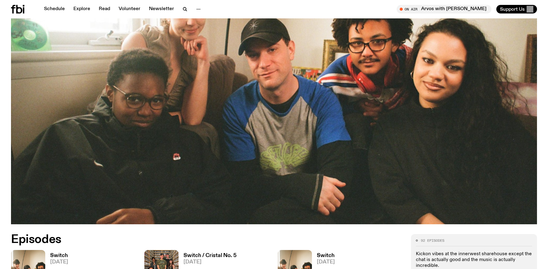
scroll to position [411, 0]
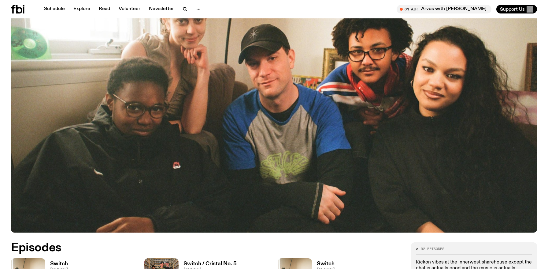
scroll to position [317, 0]
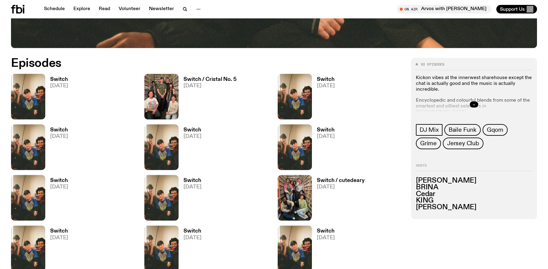
click at [473, 103] on icon "button" at bounding box center [474, 104] width 4 height 4
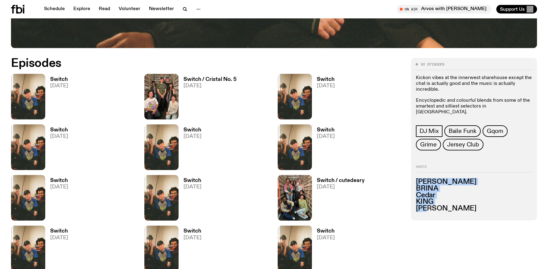
drag, startPoint x: 439, startPoint y: 211, endPoint x: 414, endPoint y: 180, distance: 40.5
click at [414, 180] on div "92 episodes Kickon vibes at the innerwest sharehouse except the chat is actuall…" at bounding box center [474, 139] width 126 height 162
copy ul "Sandro BRINA Cedar KING Lau"
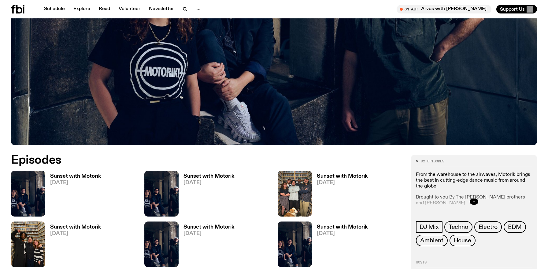
scroll to position [341, 0]
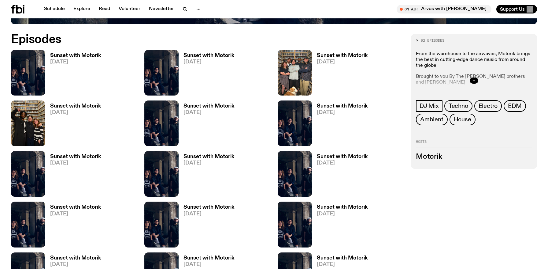
click at [442, 159] on h3 "Motorik" at bounding box center [474, 156] width 116 height 7
click at [441, 159] on h3 "Motorik" at bounding box center [474, 156] width 116 height 7
click at [472, 84] on div at bounding box center [474, 81] width 116 height 20
click at [473, 81] on icon "button" at bounding box center [474, 81] width 4 height 4
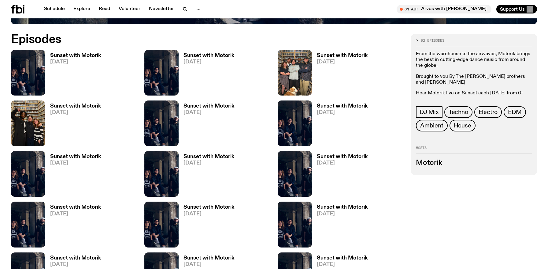
click at [425, 164] on h3 "Motorik" at bounding box center [474, 162] width 116 height 7
copy h3 "Motorik"
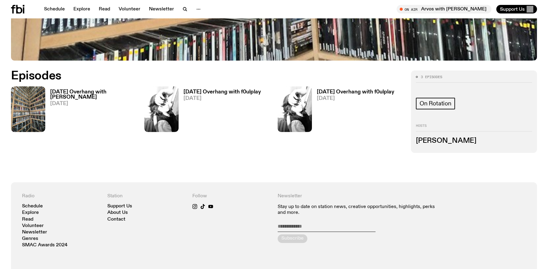
scroll to position [332, 0]
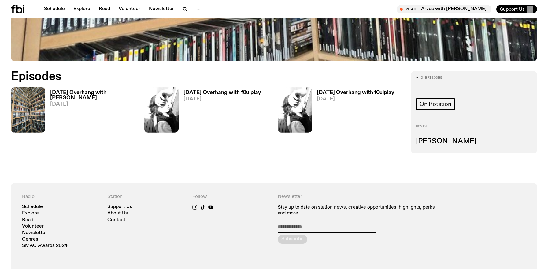
click at [433, 139] on h3 "[PERSON_NAME]" at bounding box center [474, 141] width 116 height 7
copy h3 "[PERSON_NAME]"
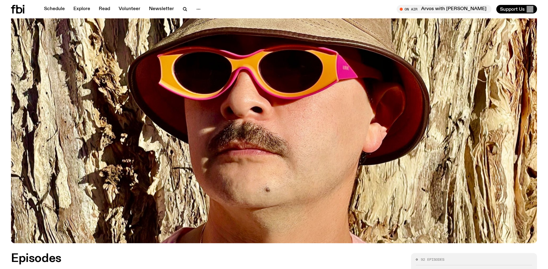
scroll to position [74, 0]
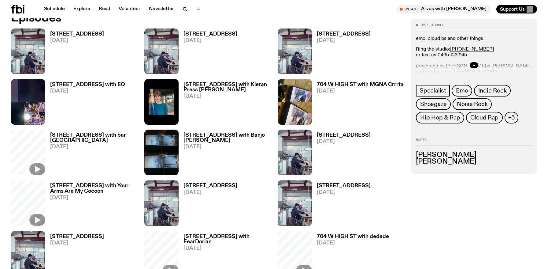
scroll to position [349, 0]
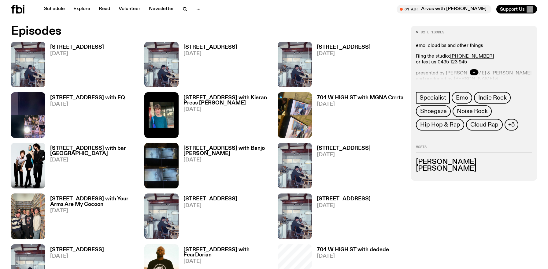
click at [474, 75] on div at bounding box center [474, 72] width 116 height 20
click at [475, 70] on icon "button" at bounding box center [474, 72] width 4 height 4
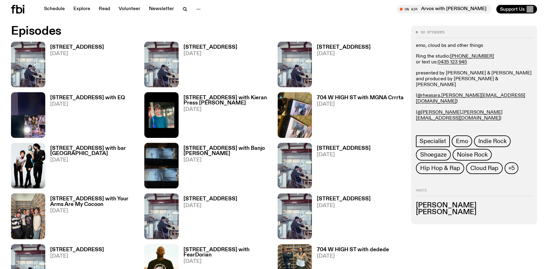
drag, startPoint x: 493, startPoint y: 121, endPoint x: 416, endPoint y: 87, distance: 85.2
click at [415, 87] on div "92 episodes emo, cloud bs and other things Ring the studio: [PHONE_NUMBER] or t…" at bounding box center [474, 125] width 126 height 198
copy div "( @rheasara , [PERSON_NAME][EMAIL_ADDRESS][DOMAIN_NAME] ) ( @[DOMAIN_NAME][PERS…"
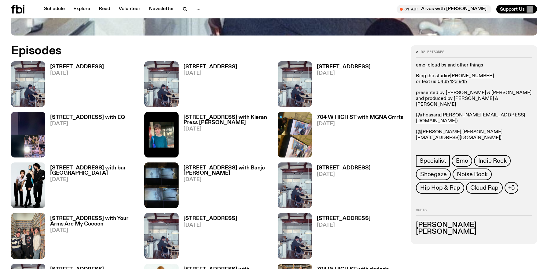
scroll to position [328, 0]
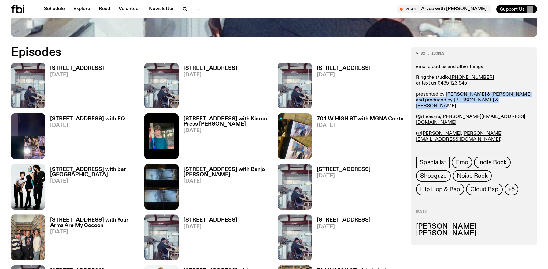
drag, startPoint x: 508, startPoint y: 102, endPoint x: 445, endPoint y: 94, distance: 63.3
click at [445, 94] on p "presented by [PERSON_NAME] & [PERSON_NAME] and produced by [PERSON_NAME] & [PER…" at bounding box center [474, 100] width 116 height 18
copy p "[PERSON_NAME] & [PERSON_NAME] and produced by [PERSON_NAME] & [PERSON_NAME]"
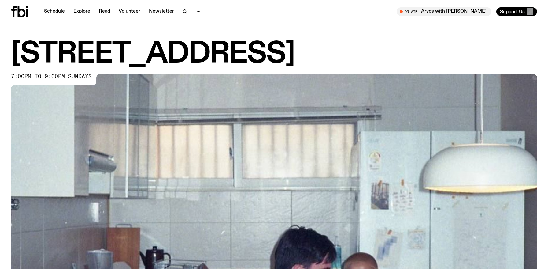
click at [135, 58] on h1 "[STREET_ADDRESS]" at bounding box center [274, 54] width 526 height 28
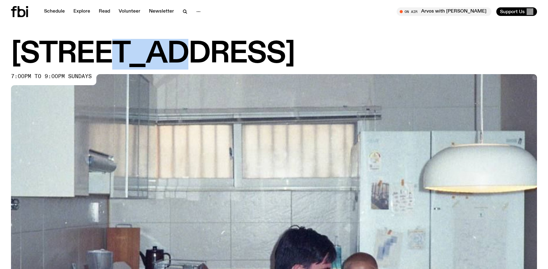
click at [135, 59] on h1 "[STREET_ADDRESS]" at bounding box center [274, 54] width 526 height 28
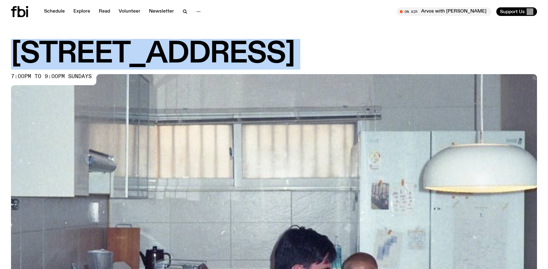
click at [135, 59] on h1 "[STREET_ADDRESS]" at bounding box center [274, 54] width 526 height 28
copy h1 "[STREET_ADDRESS]"
